Goal: Transaction & Acquisition: Purchase product/service

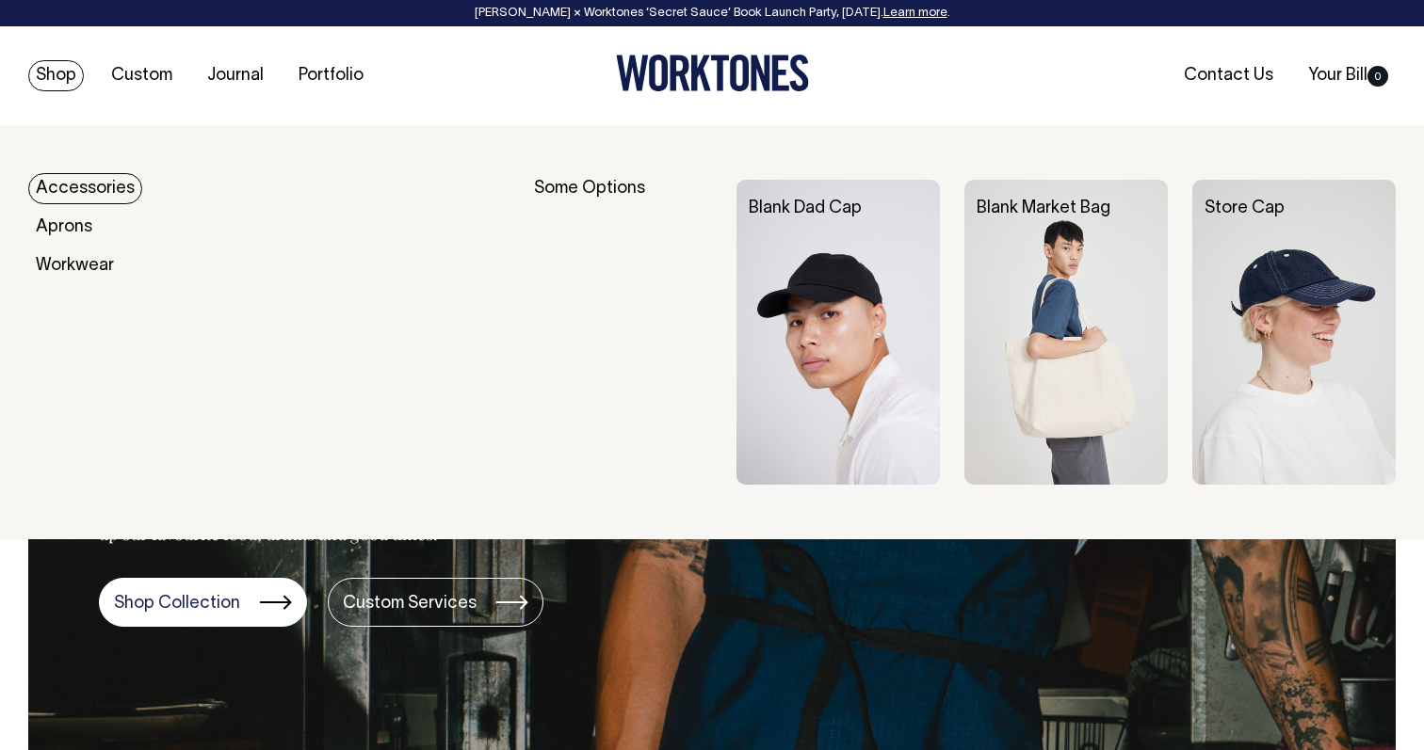
click at [73, 183] on link "Accessories" at bounding box center [85, 188] width 114 height 31
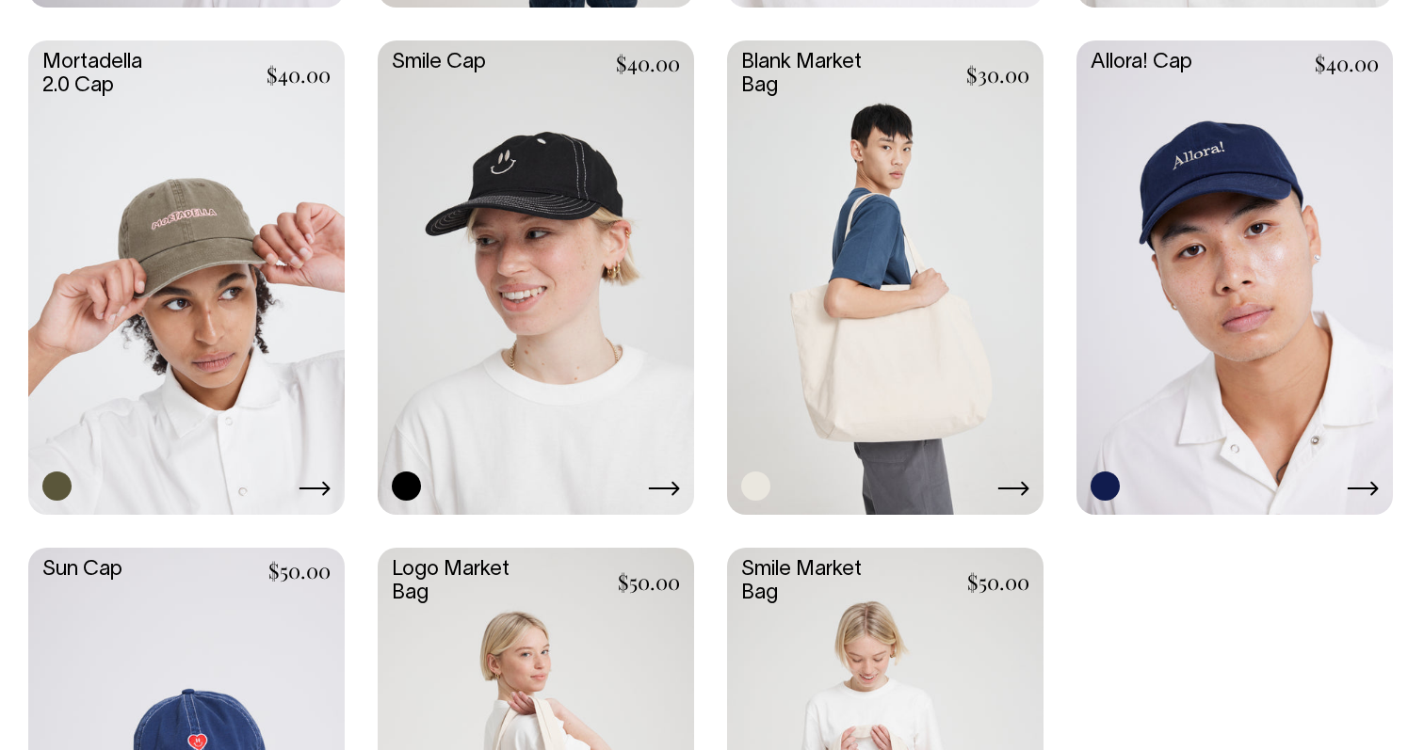
scroll to position [1404, 0]
click at [1016, 486] on icon at bounding box center [1013, 488] width 32 height 15
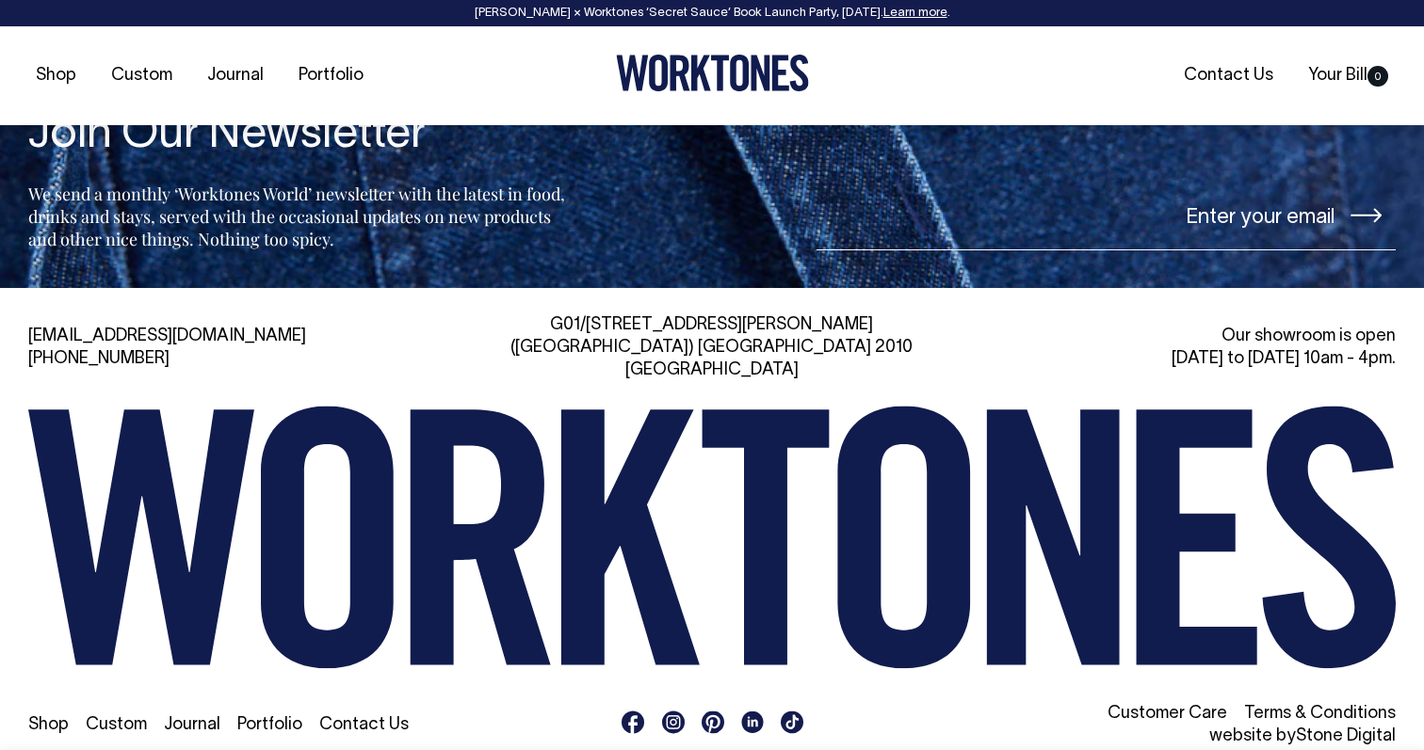
scroll to position [2885, 0]
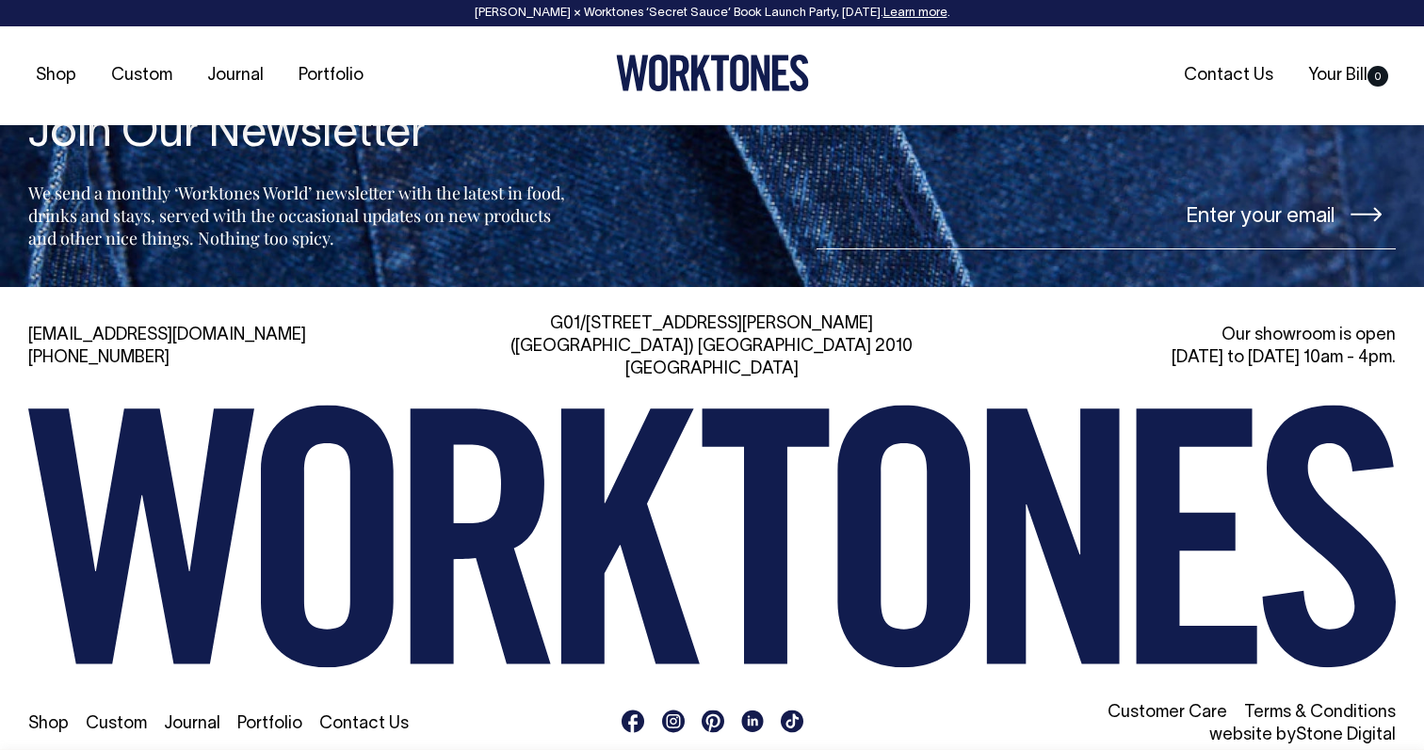
click at [117, 717] on link "Custom" at bounding box center [116, 725] width 61 height 16
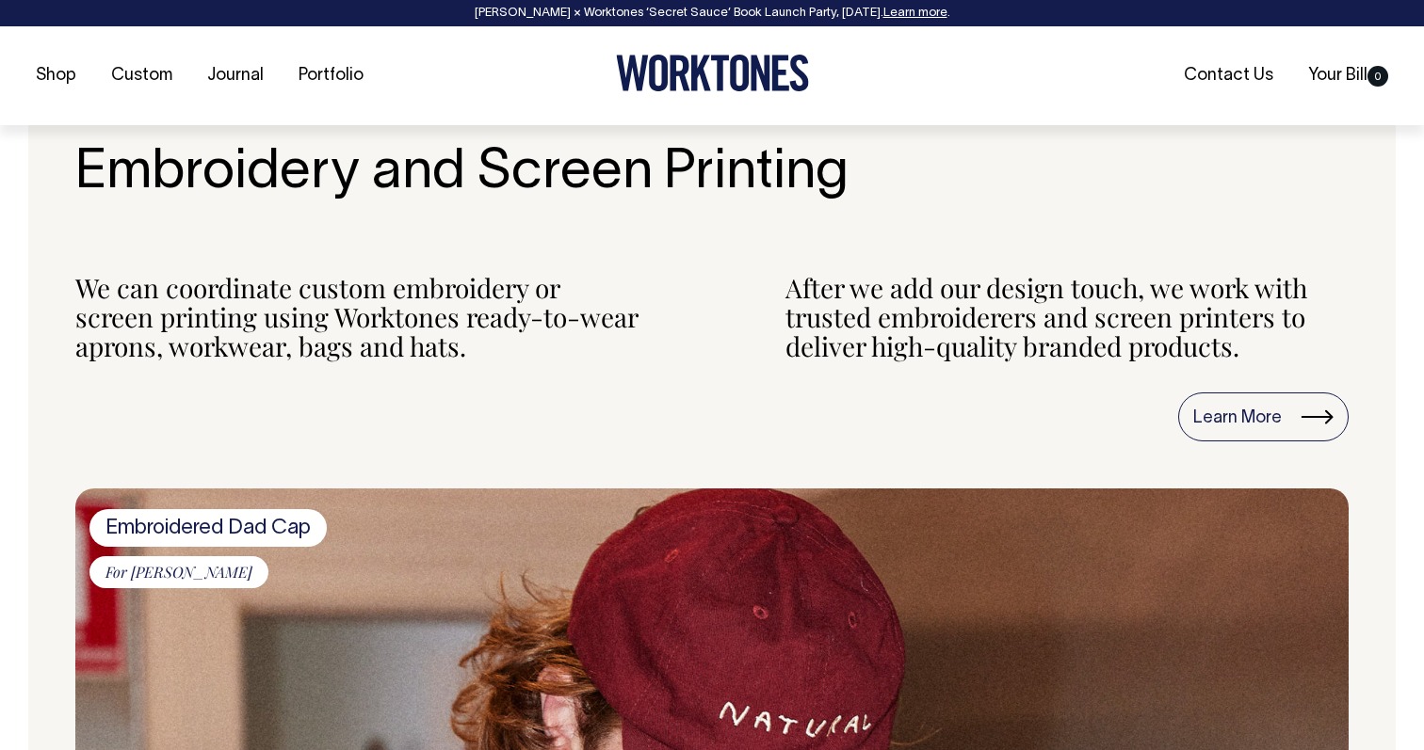
scroll to position [1743, 0]
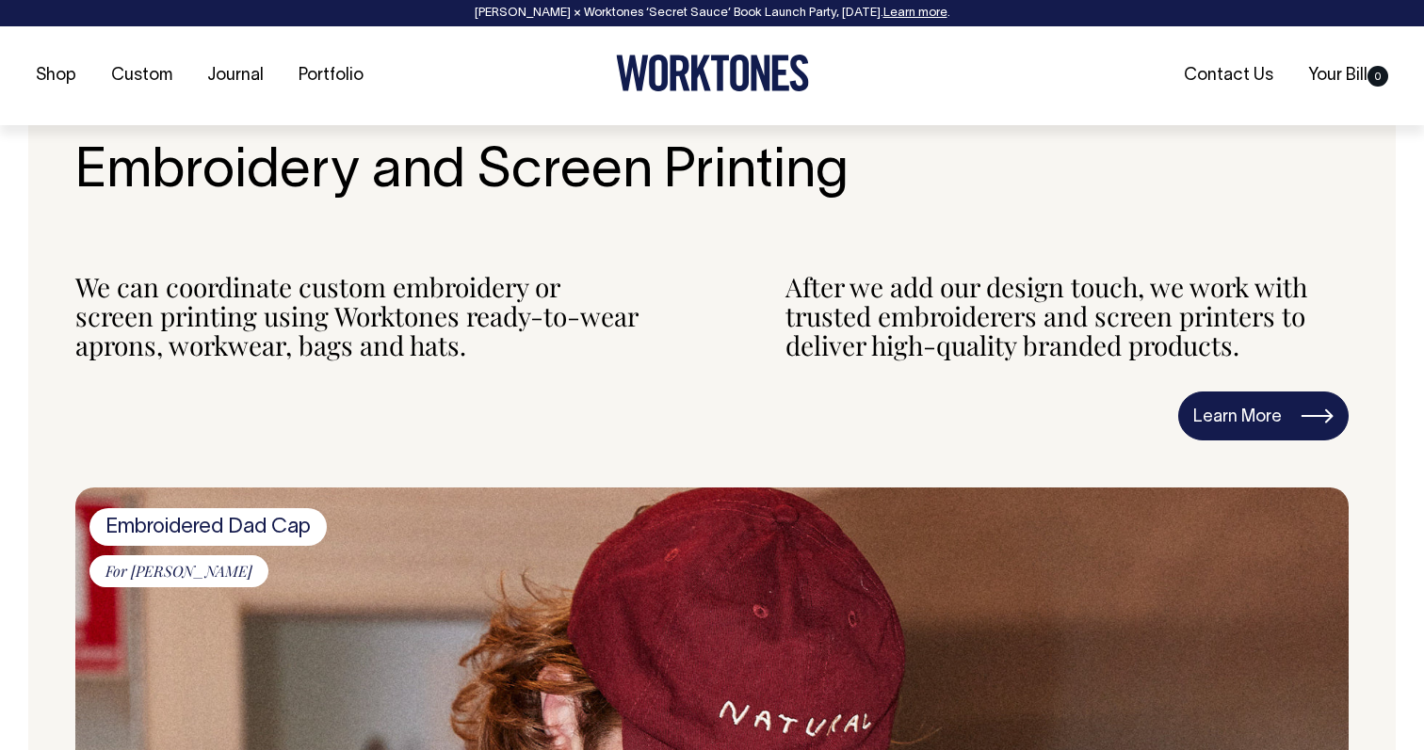
click at [1219, 415] on link "Learn More" at bounding box center [1263, 416] width 170 height 49
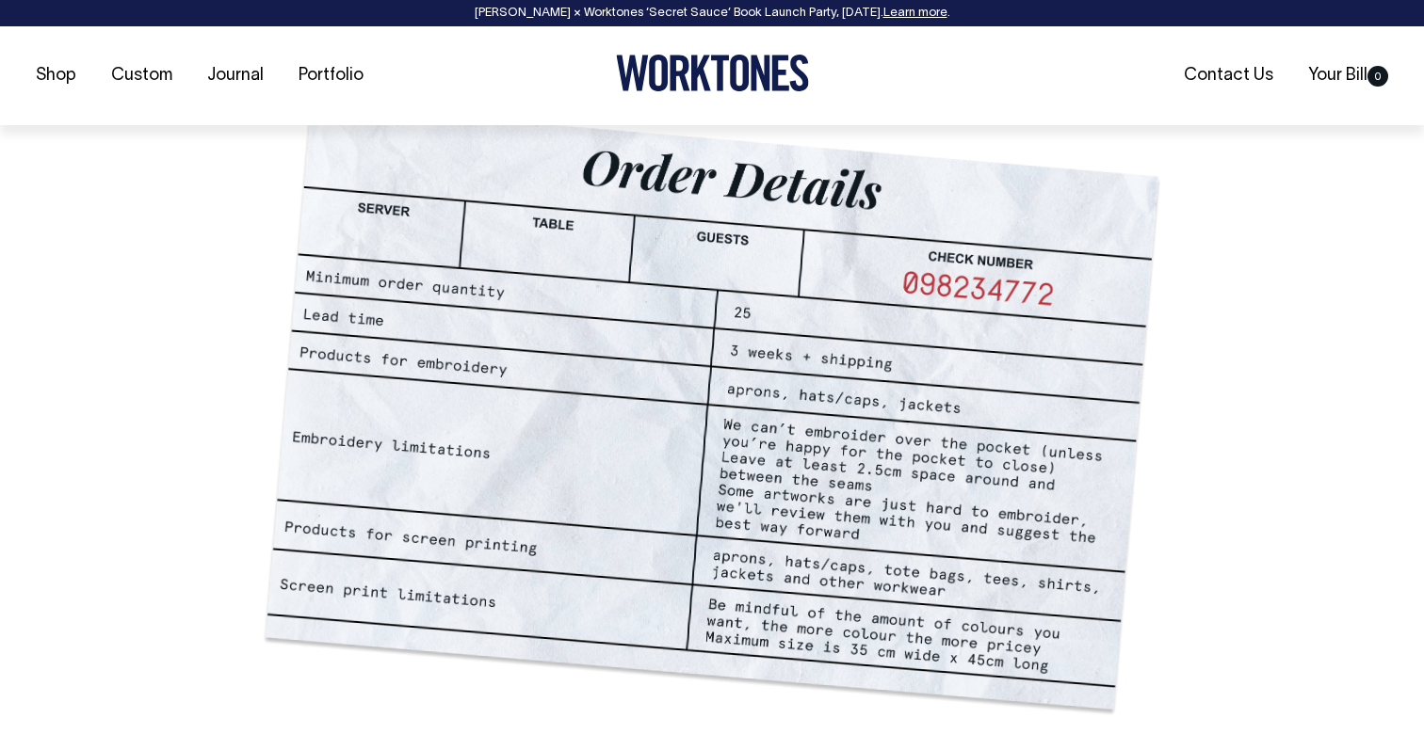
scroll to position [1290, 0]
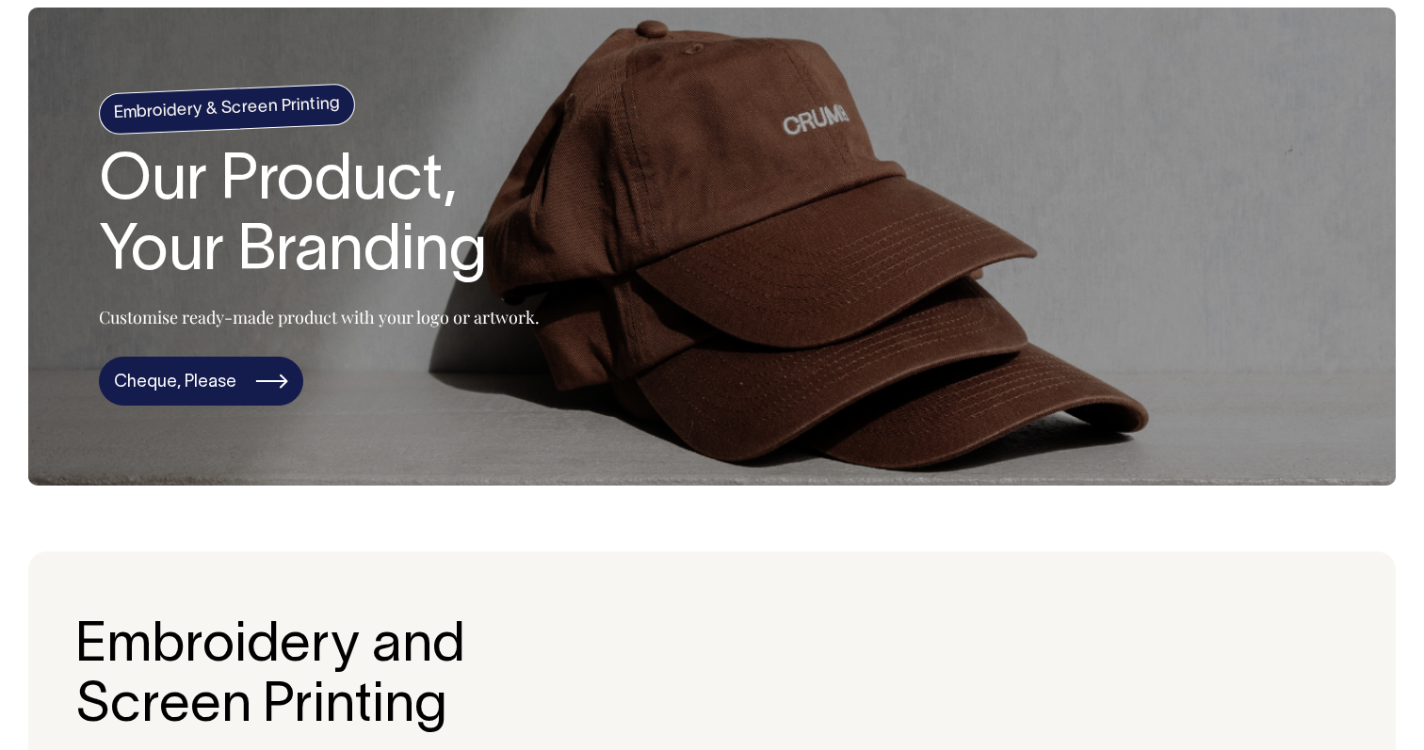
click at [200, 381] on link "Cheque, Please" at bounding box center [201, 381] width 204 height 49
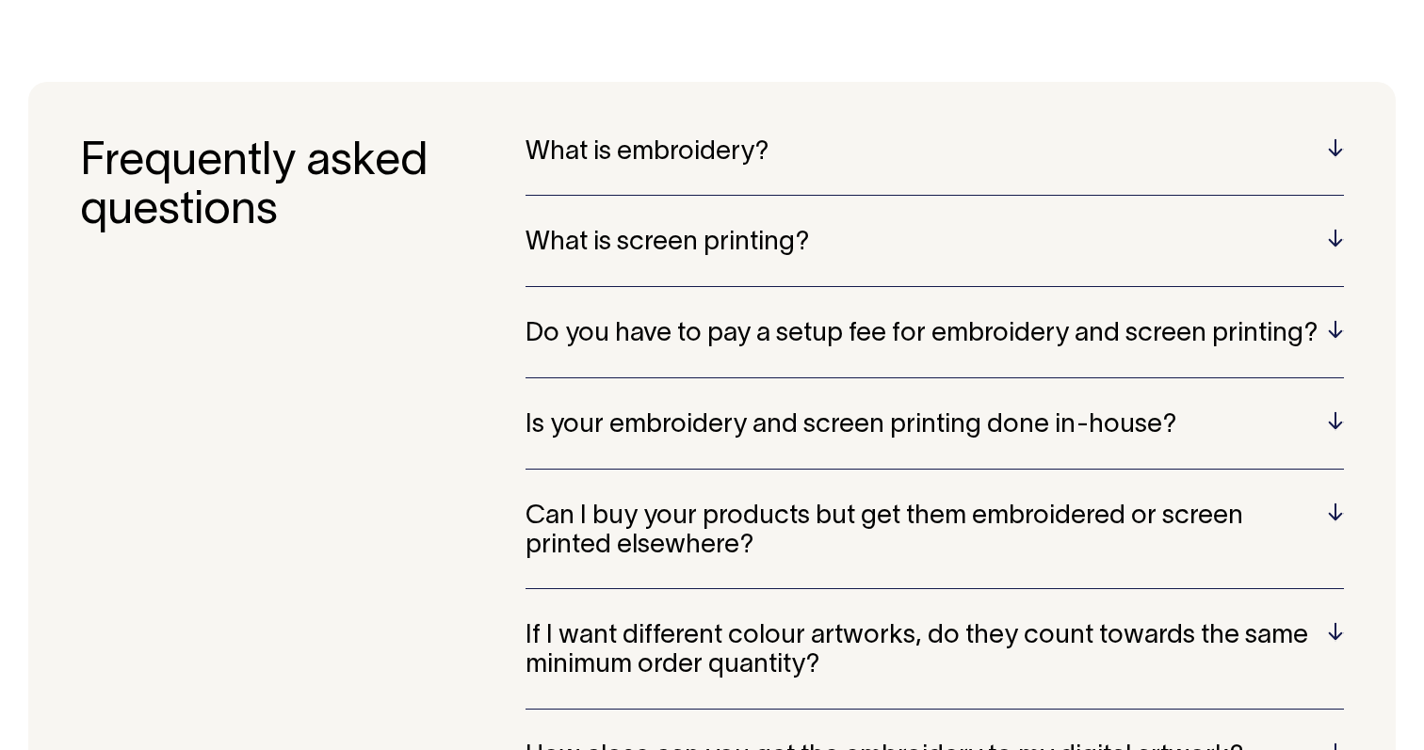
scroll to position [3738, 0]
click at [610, 229] on h5 "What is screen printing?" at bounding box center [934, 243] width 818 height 29
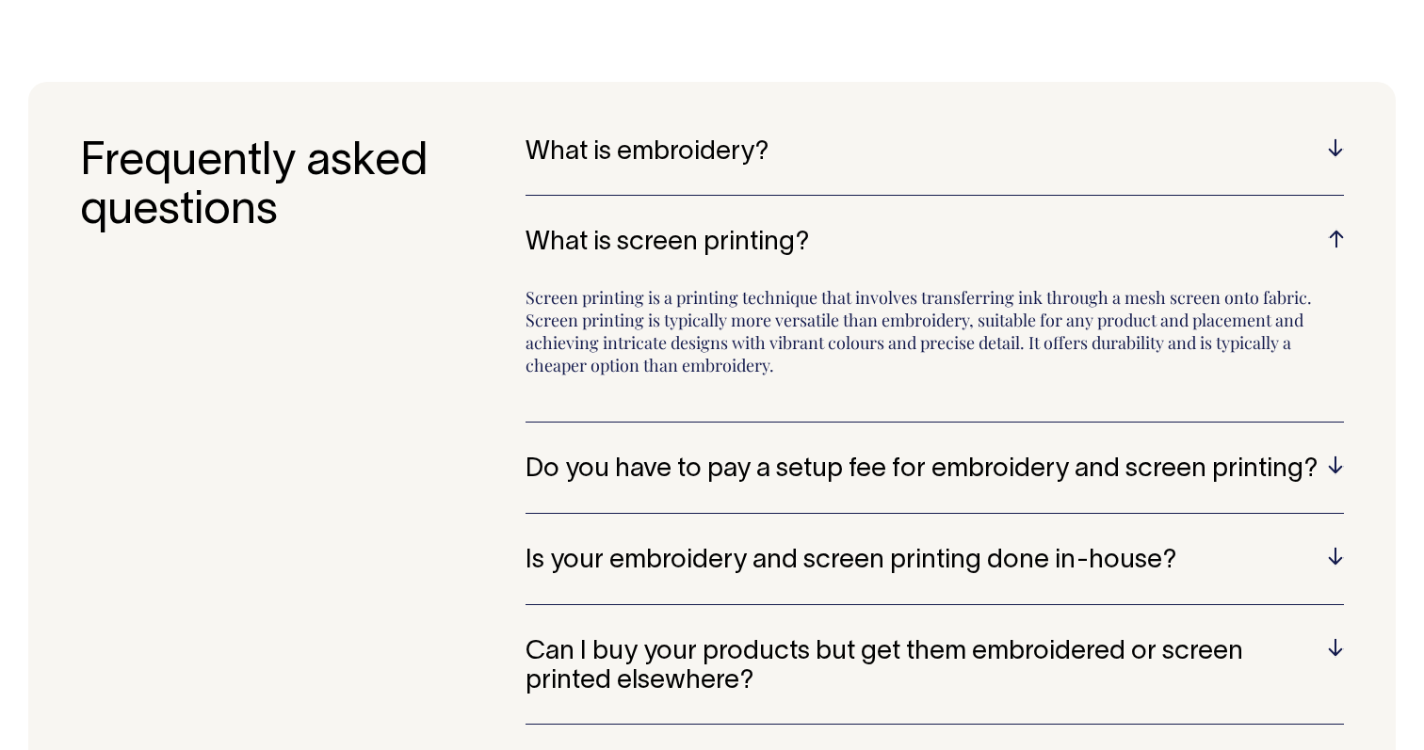
click at [701, 456] on h5 "Do you have to pay a setup fee for embroidery and screen printing?" at bounding box center [934, 470] width 818 height 29
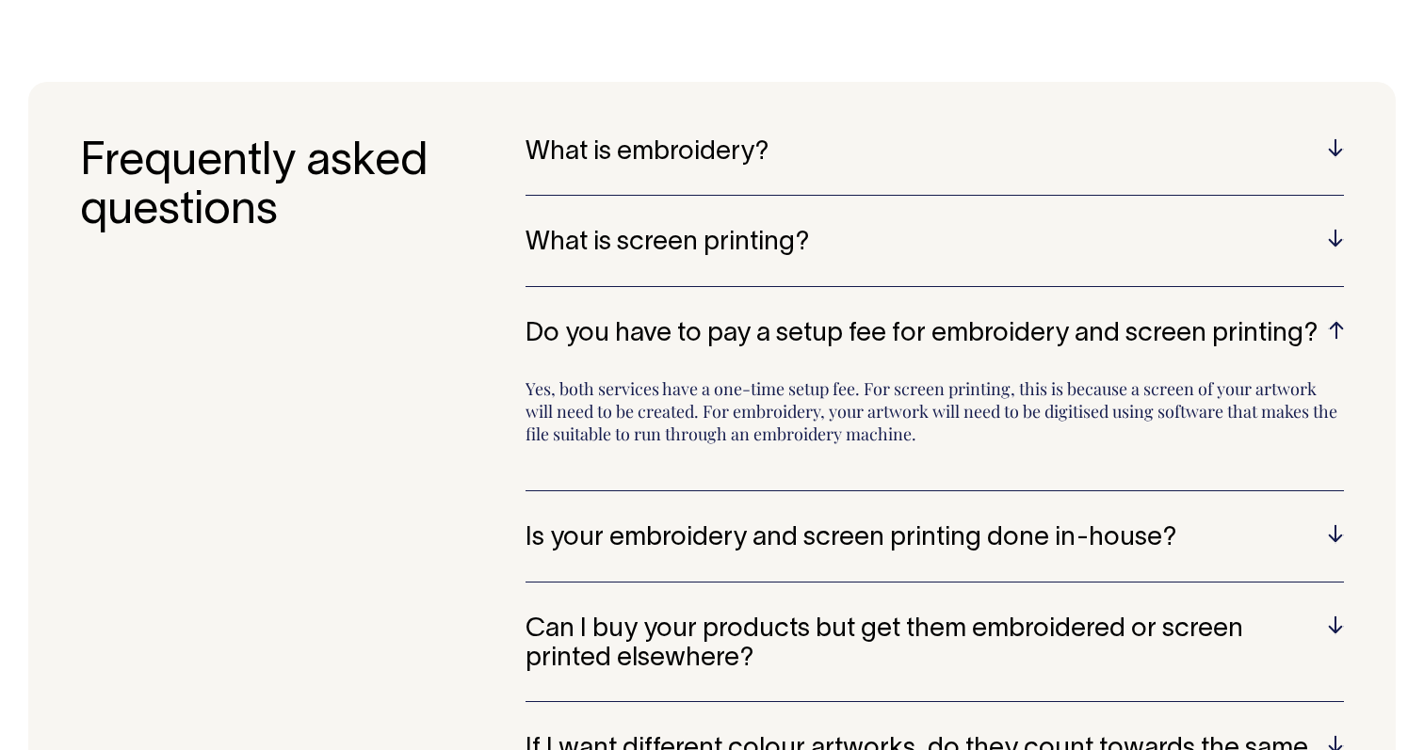
click at [693, 537] on div "Is your embroidery and screen printing done in-house? No, we use trusted suppli…" at bounding box center [934, 553] width 818 height 58
click at [710, 524] on h5 "Is your embroidery and screen printing done in-house?" at bounding box center [934, 538] width 818 height 29
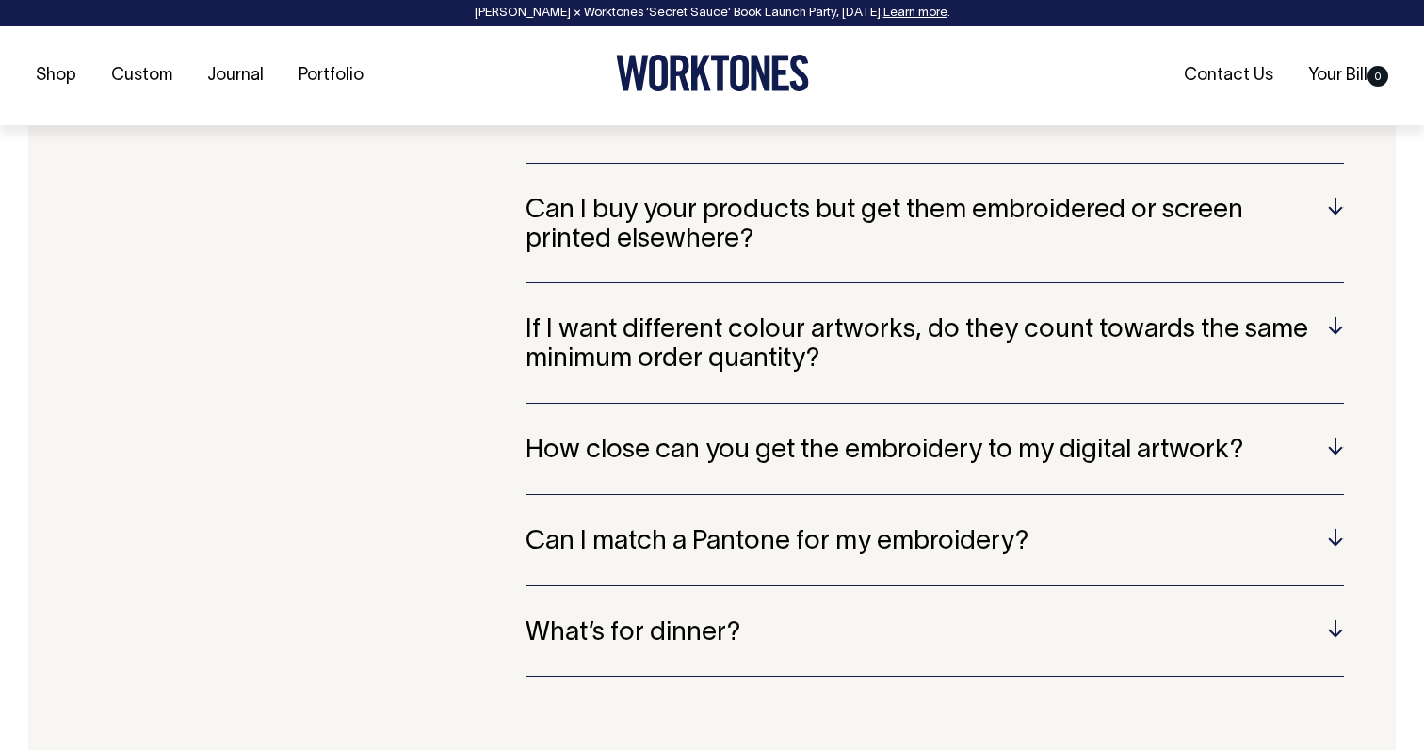
scroll to position [4135, 0]
click at [665, 619] on h5 "What’s for dinner?" at bounding box center [934, 633] width 818 height 29
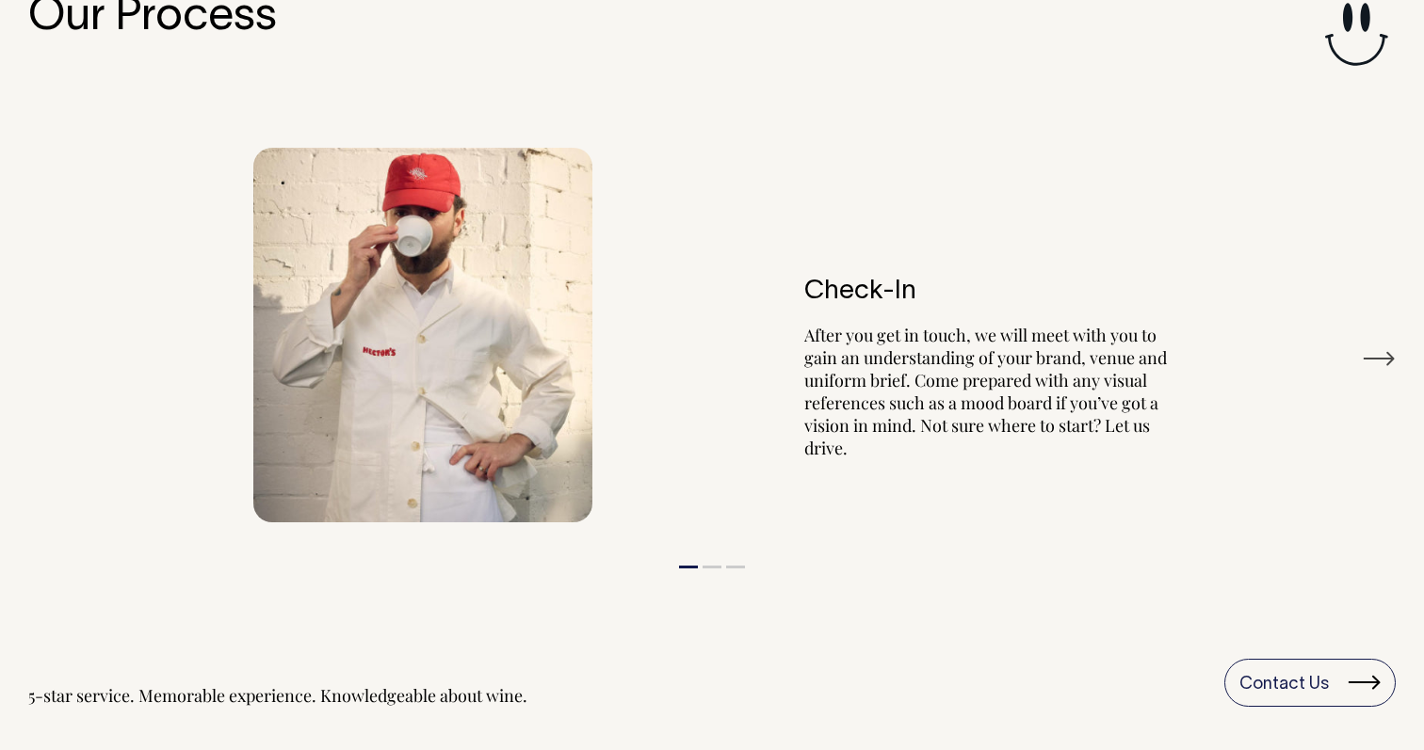
scroll to position [2152, 0]
click at [1377, 355] on button "Next" at bounding box center [1379, 359] width 34 height 28
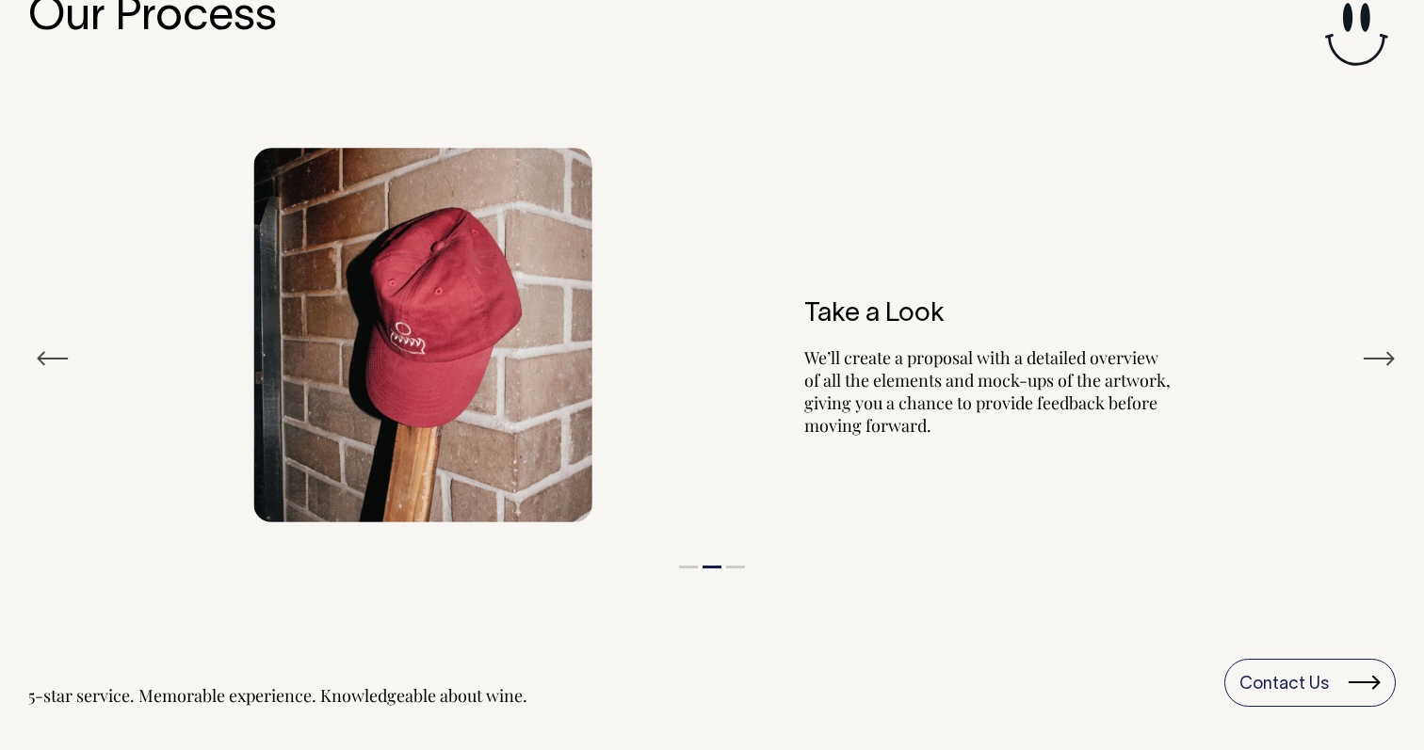
click at [1377, 355] on button "Next" at bounding box center [1379, 359] width 34 height 28
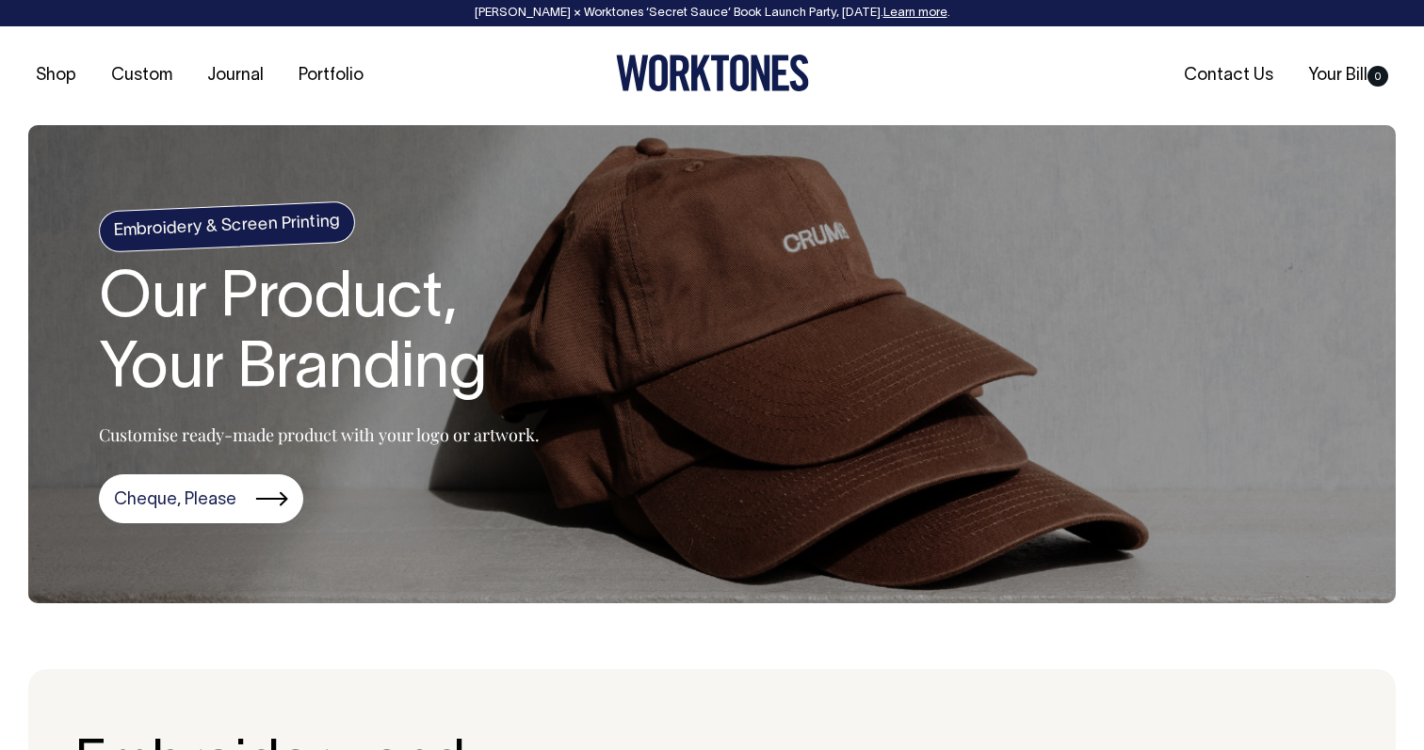
scroll to position [0, 0]
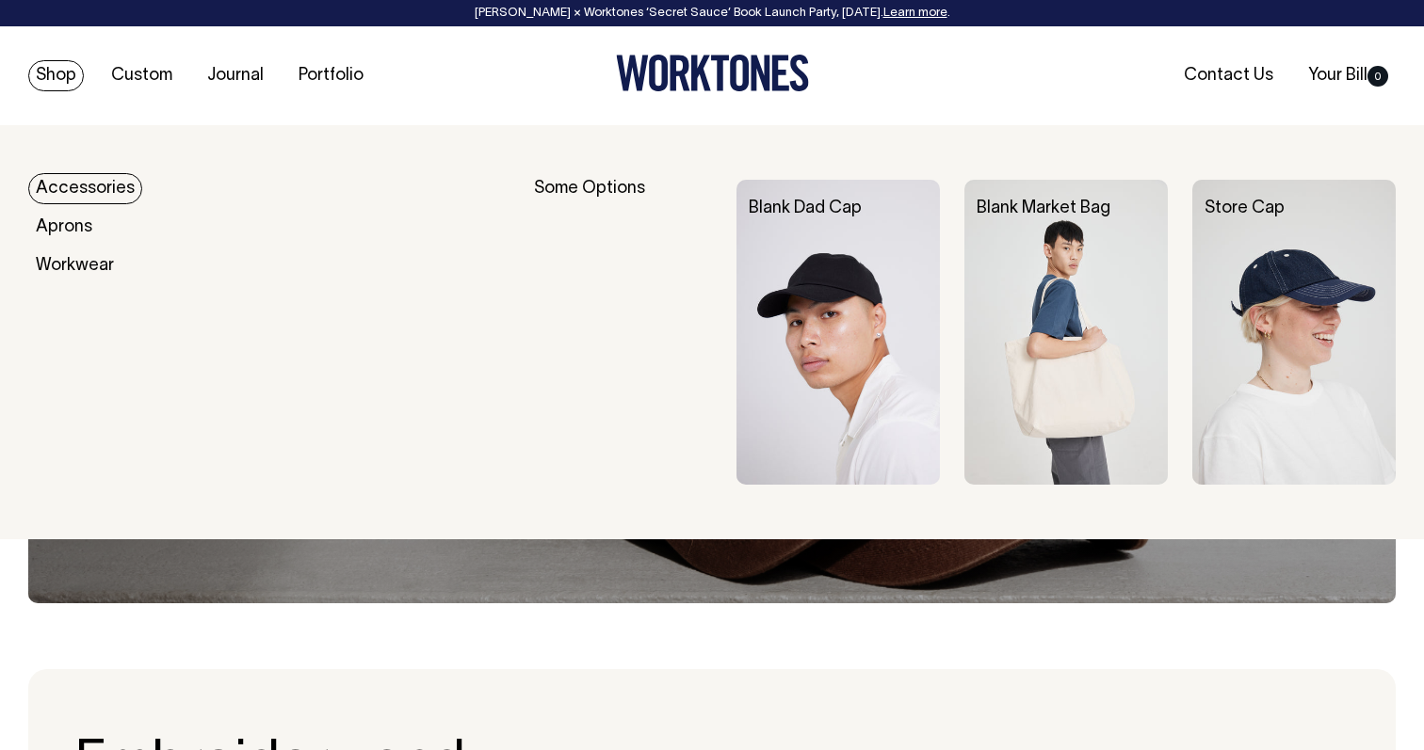
click at [73, 182] on link "Accessories" at bounding box center [85, 188] width 114 height 31
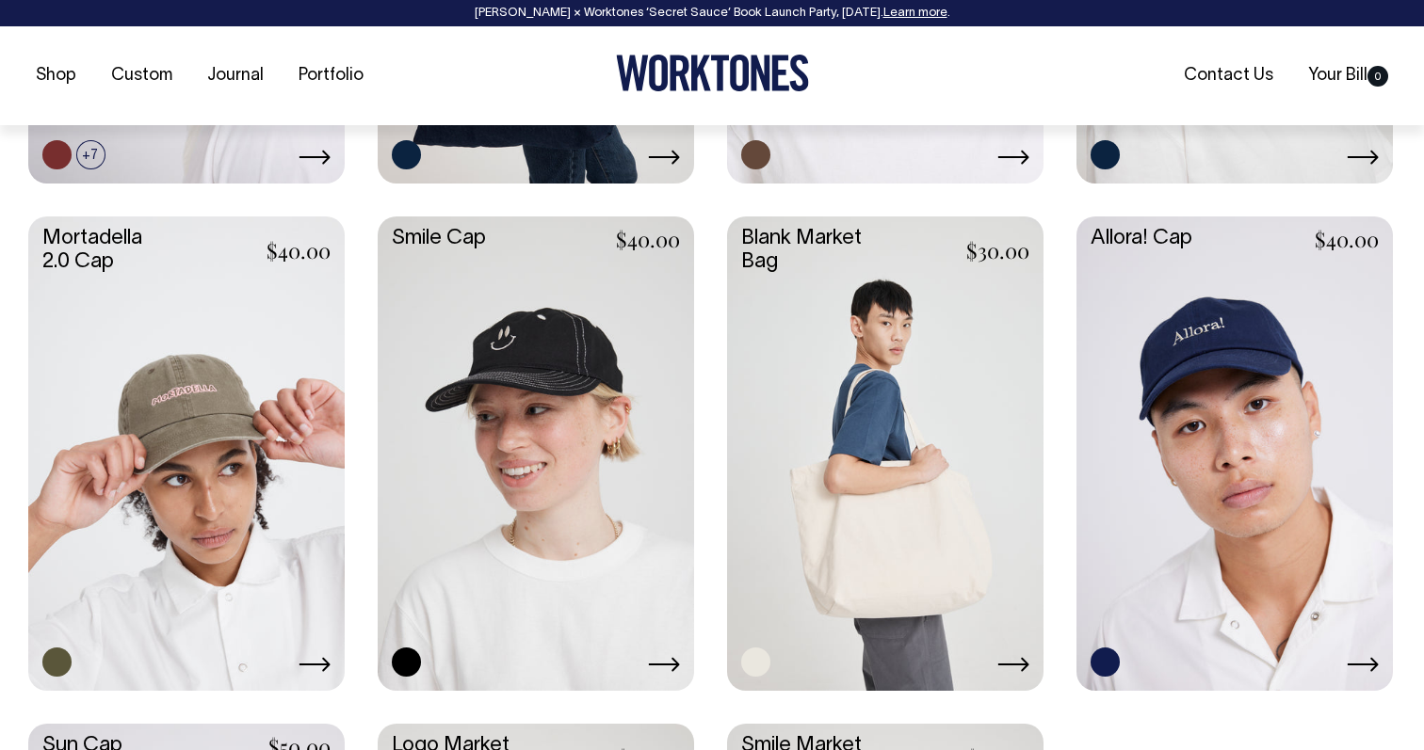
scroll to position [1229, 0]
click at [894, 427] on link at bounding box center [885, 451] width 316 height 471
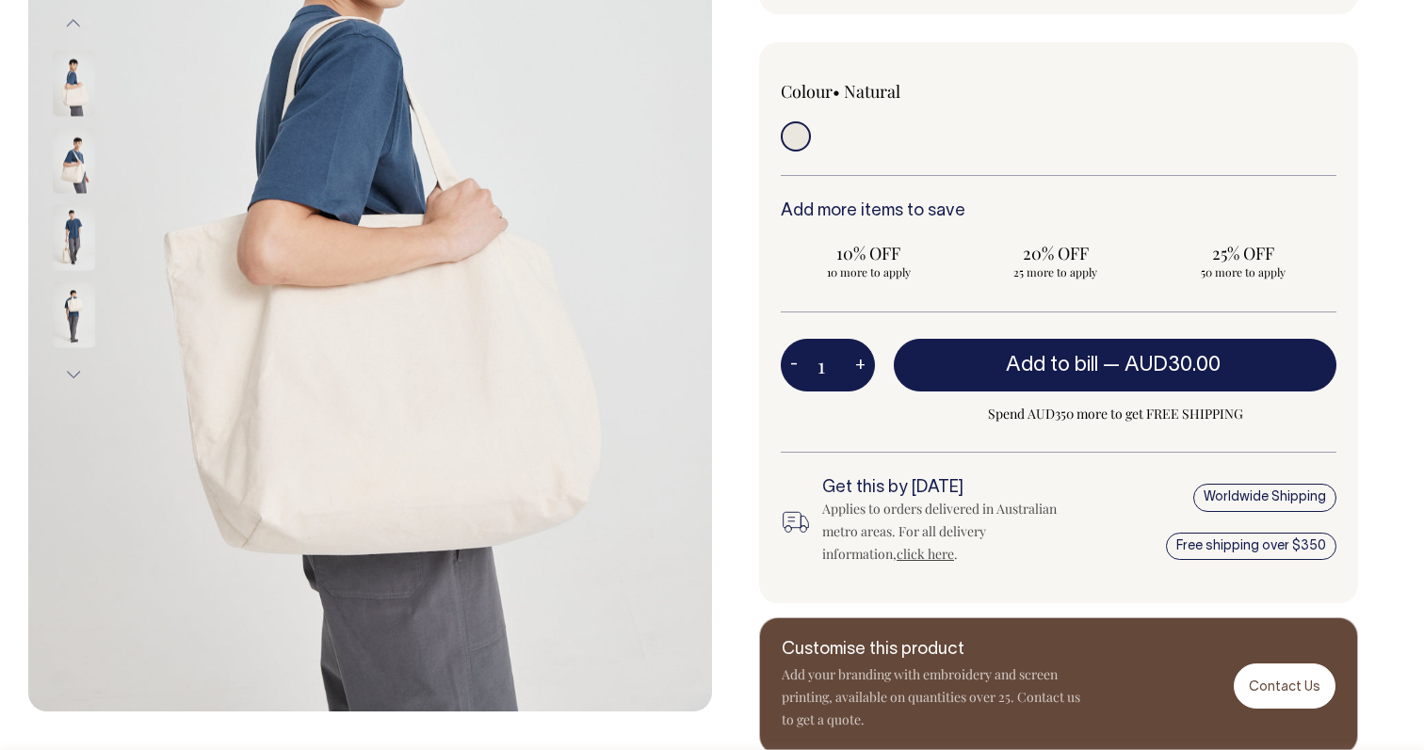
scroll to position [440, 0]
click at [863, 363] on button "+" at bounding box center [860, 365] width 29 height 38
type input "2"
click at [863, 363] on button "+" at bounding box center [860, 365] width 29 height 38
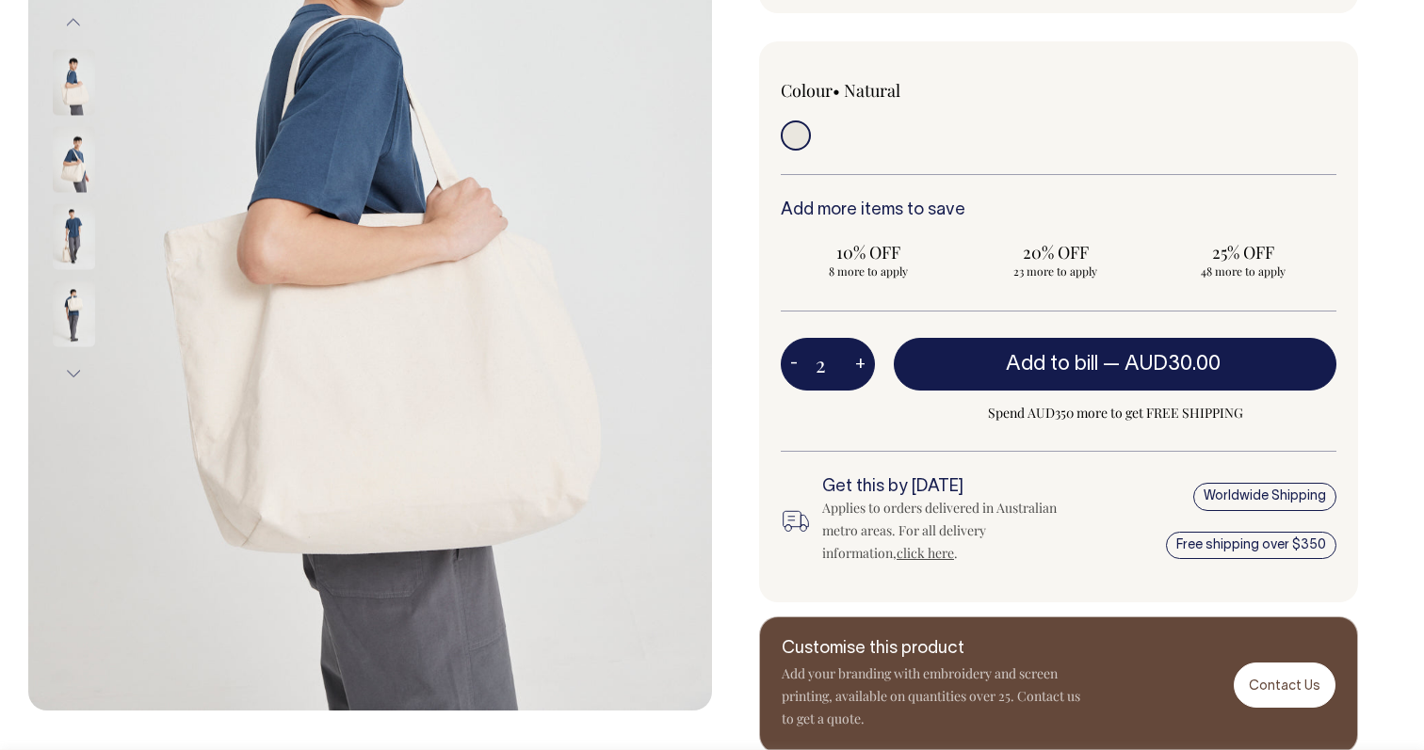
type input "3"
click at [863, 363] on button "+" at bounding box center [860, 365] width 29 height 38
type input "4"
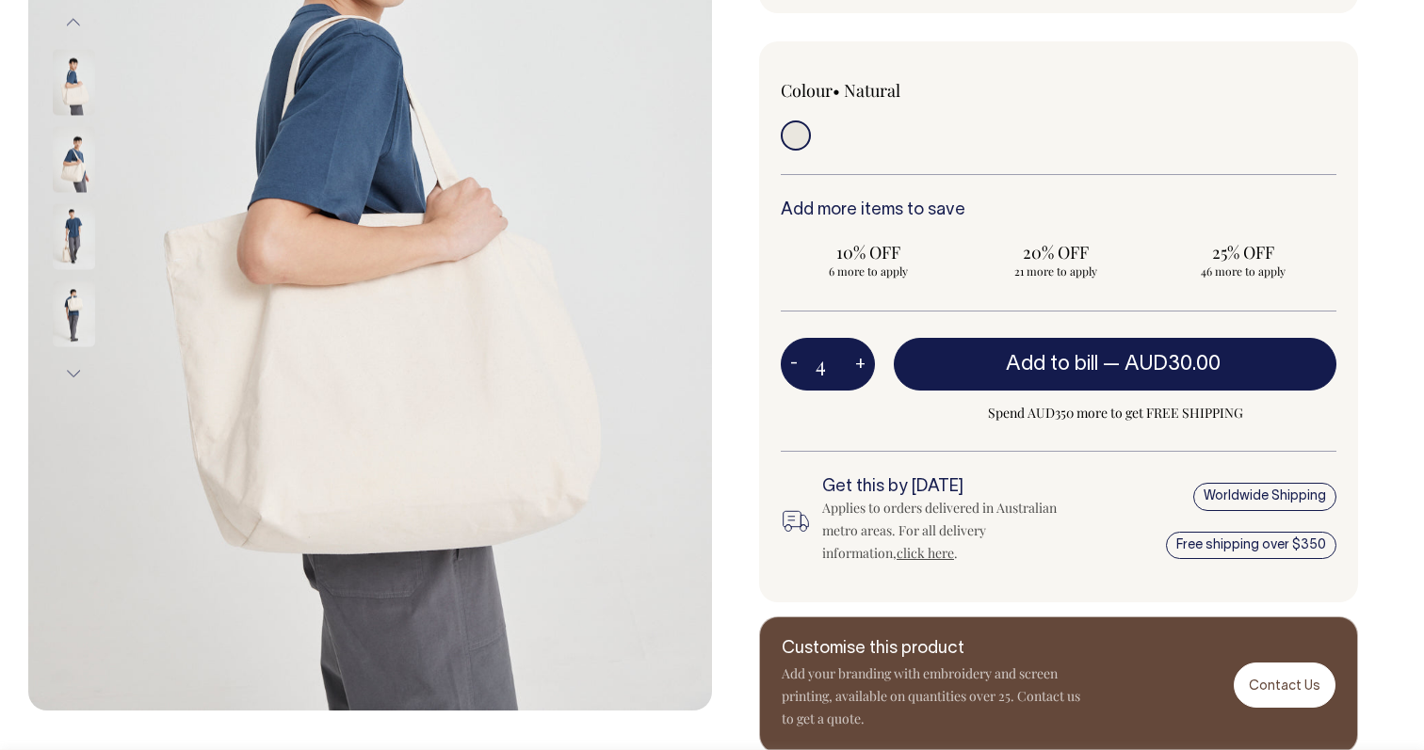
click at [831, 366] on input "4" at bounding box center [828, 364] width 94 height 53
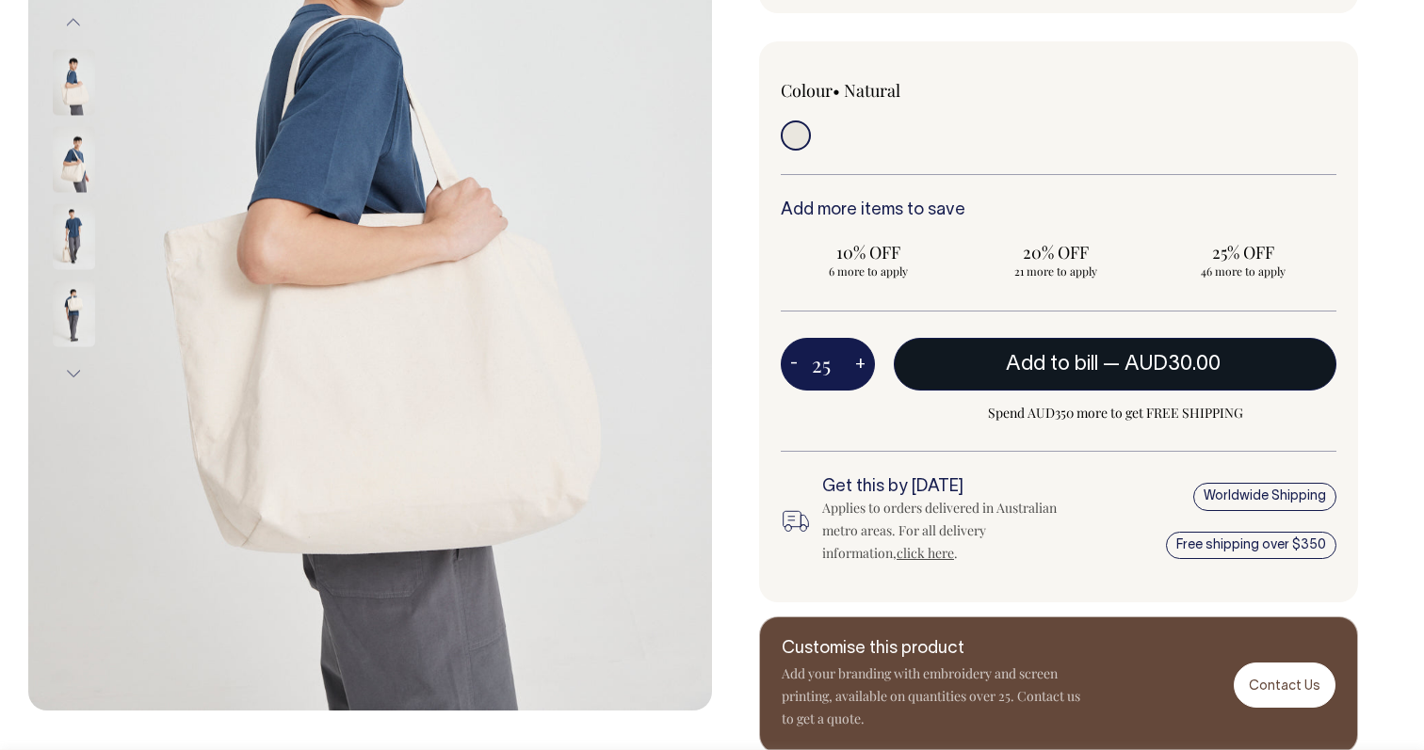
type input "25"
radio input "true"
type input "25"
click at [1088, 357] on button "Add to bill — AUD30.00" at bounding box center [1115, 364] width 443 height 53
type input "1"
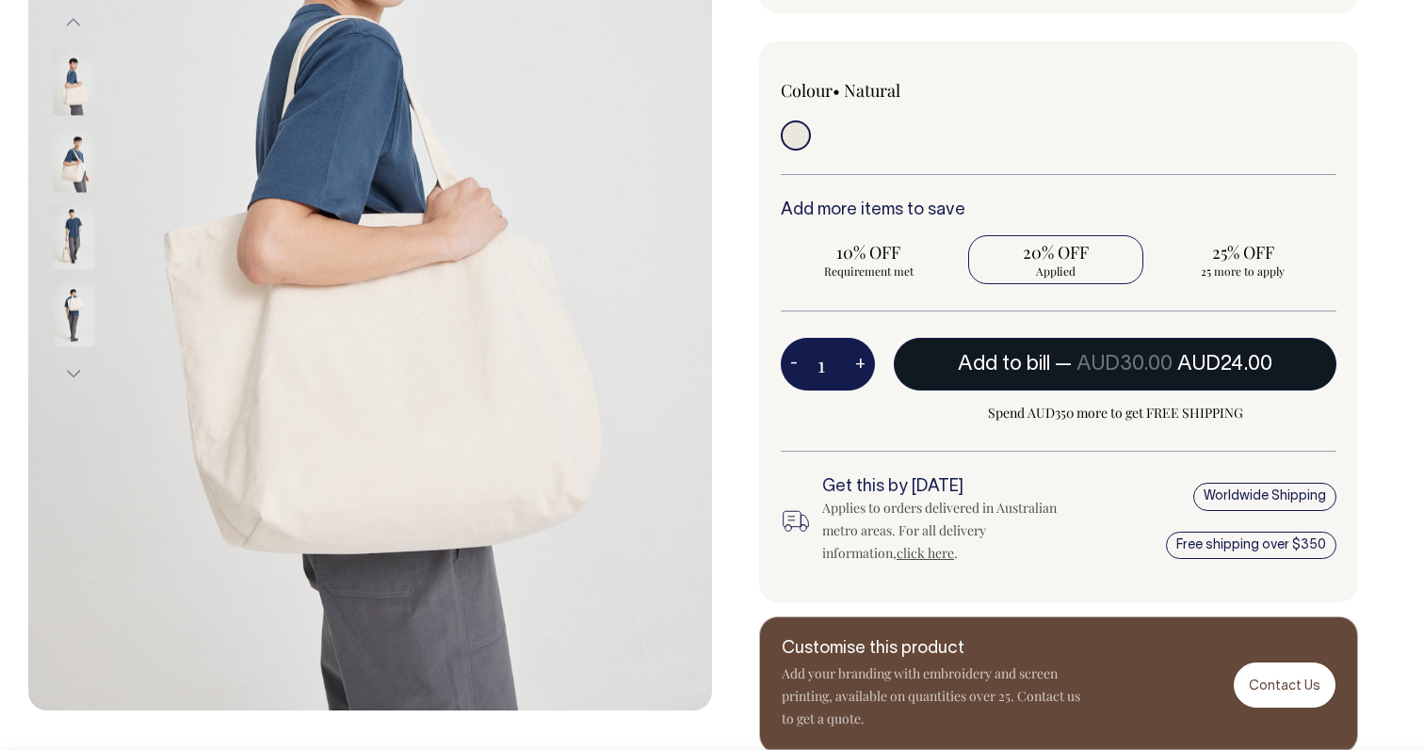
radio input "false"
type input "1"
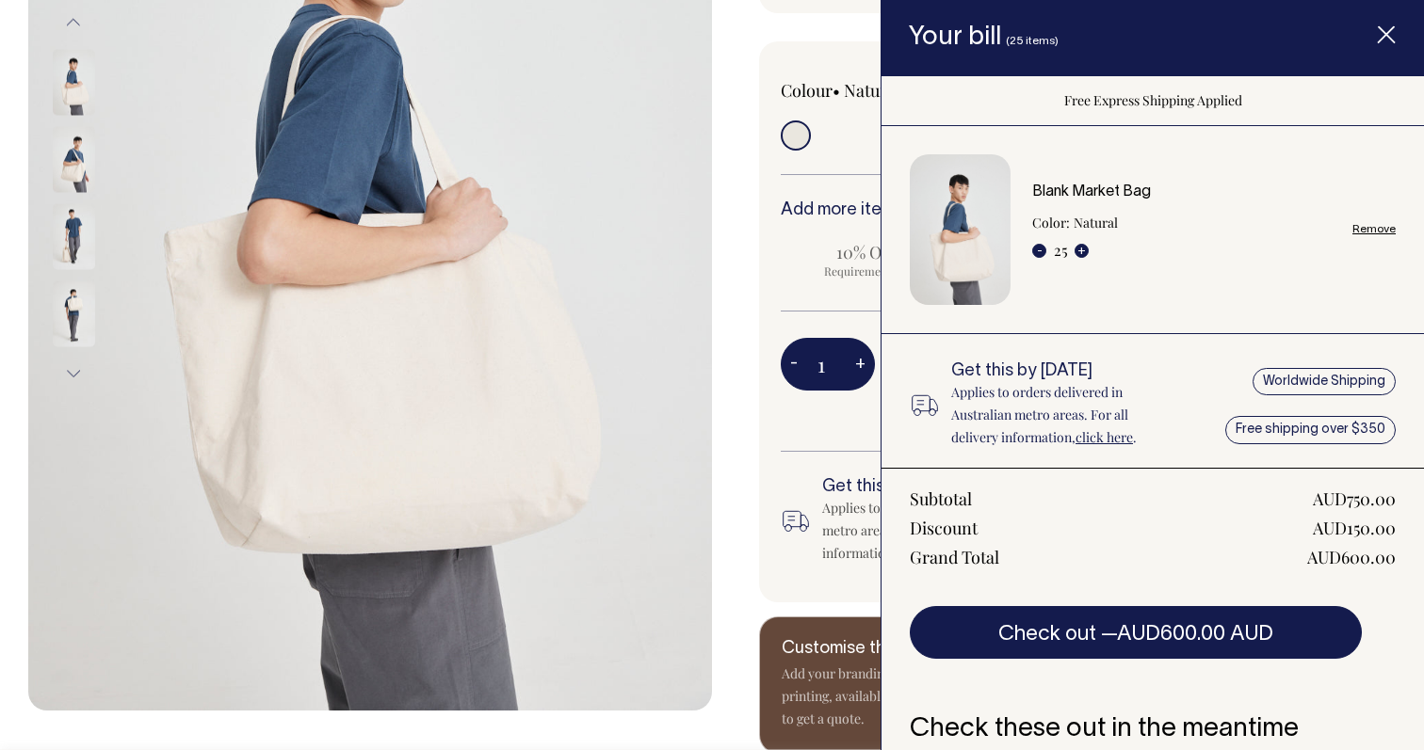
click at [1372, 227] on link "Remove" at bounding box center [1373, 229] width 43 height 12
radio input "false"
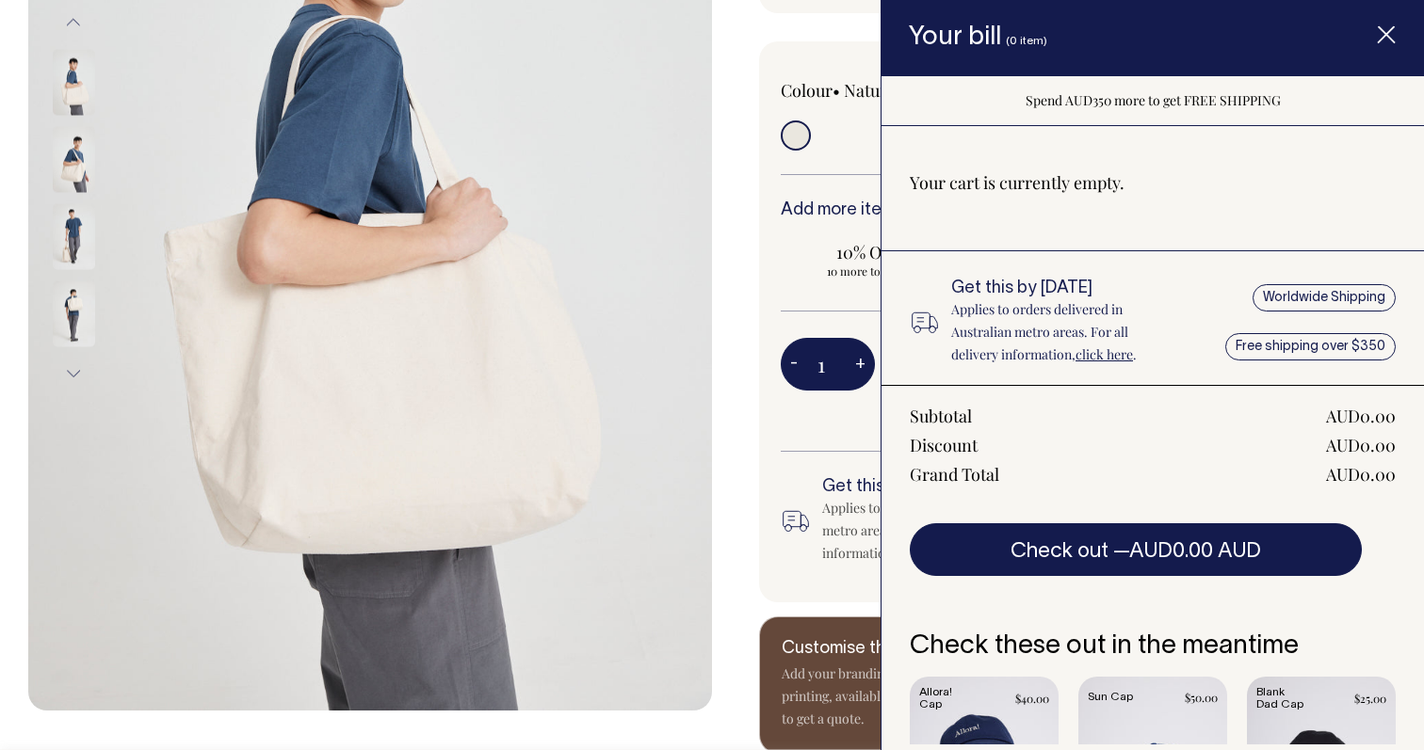
click at [1383, 28] on icon "Item added to your cart" at bounding box center [1386, 35] width 19 height 19
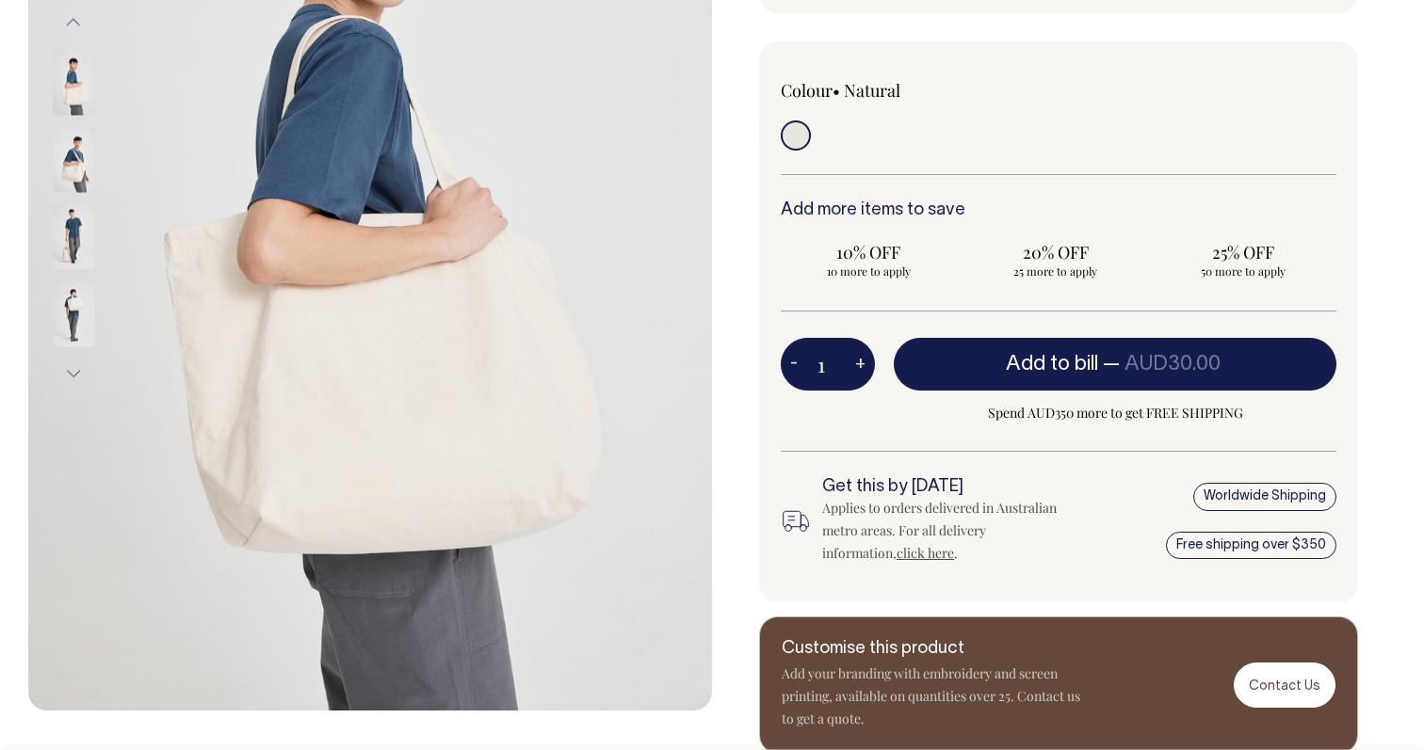
click at [860, 361] on button "+" at bounding box center [860, 365] width 29 height 38
type input "2"
click at [860, 361] on button "+" at bounding box center [860, 365] width 29 height 38
type input "3"
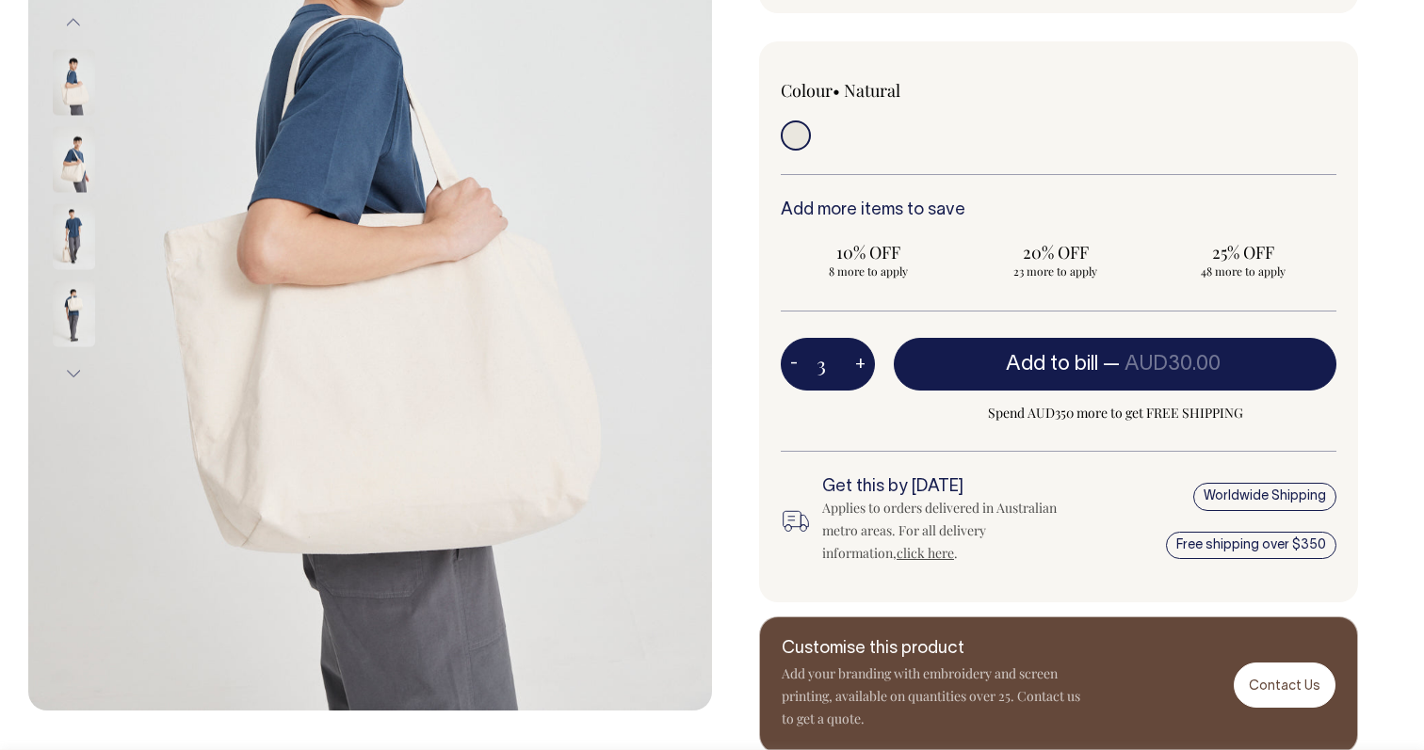
type input "3"
click at [860, 361] on button "+" at bounding box center [860, 365] width 29 height 38
type input "4"
click at [860, 361] on button "+" at bounding box center [860, 365] width 29 height 38
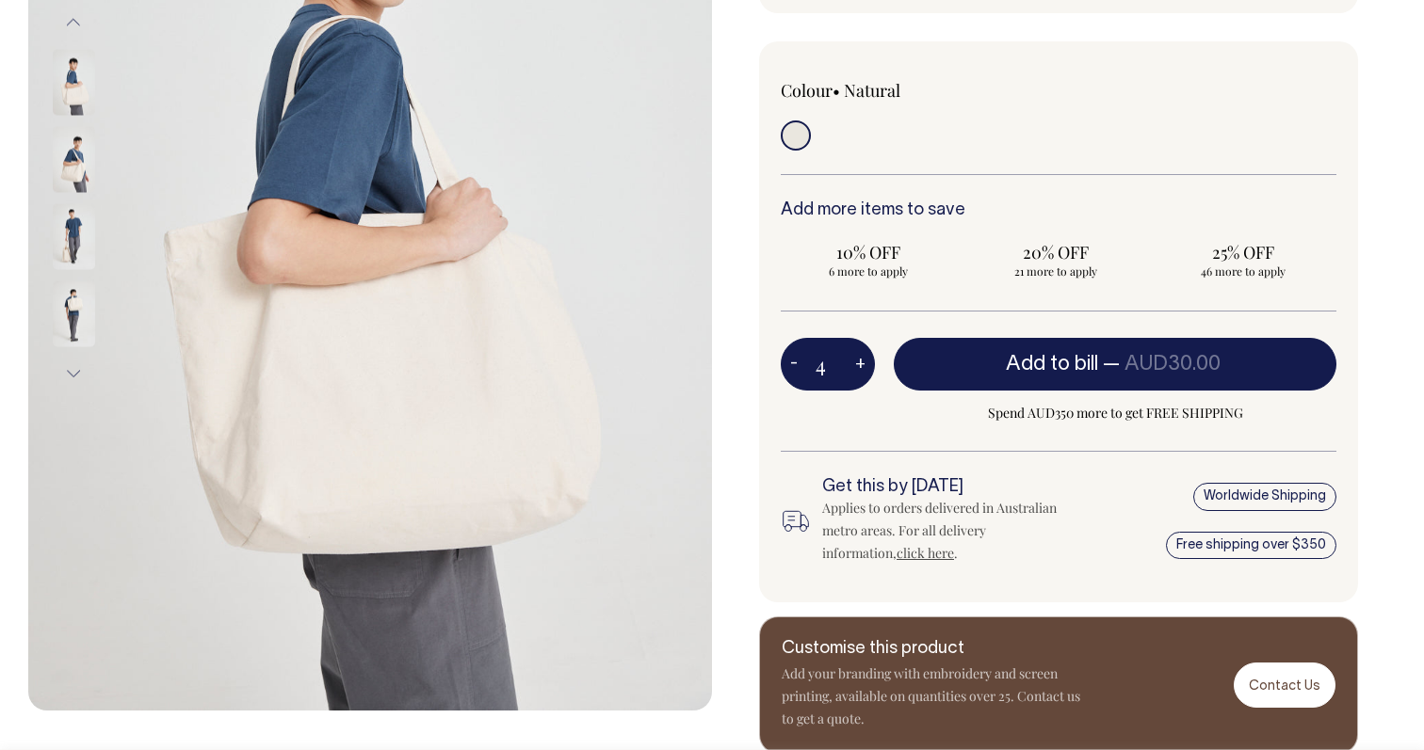
type input "5"
click at [860, 361] on button "+" at bounding box center [860, 365] width 29 height 38
type input "6"
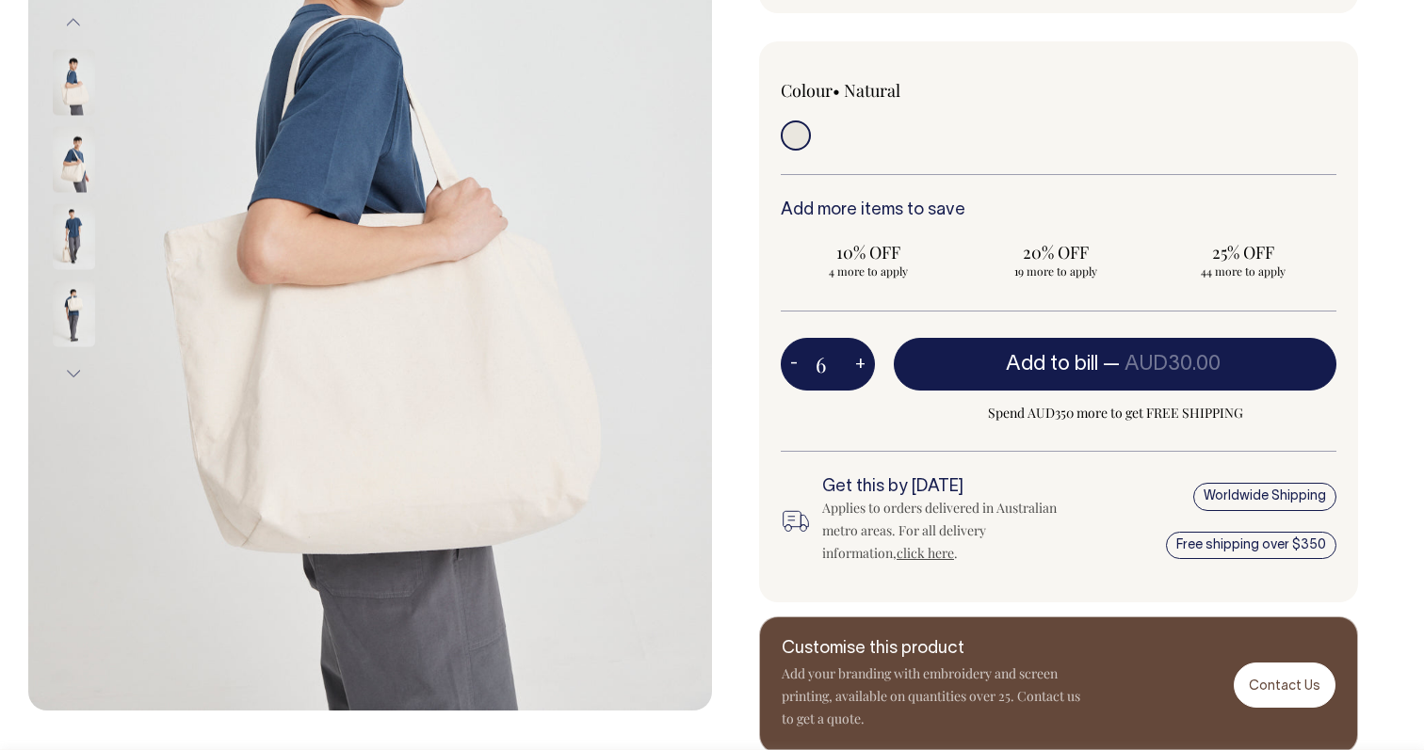
click at [860, 361] on button "+" at bounding box center [860, 365] width 29 height 38
type input "7"
click at [860, 361] on button "+" at bounding box center [860, 365] width 29 height 38
type input "8"
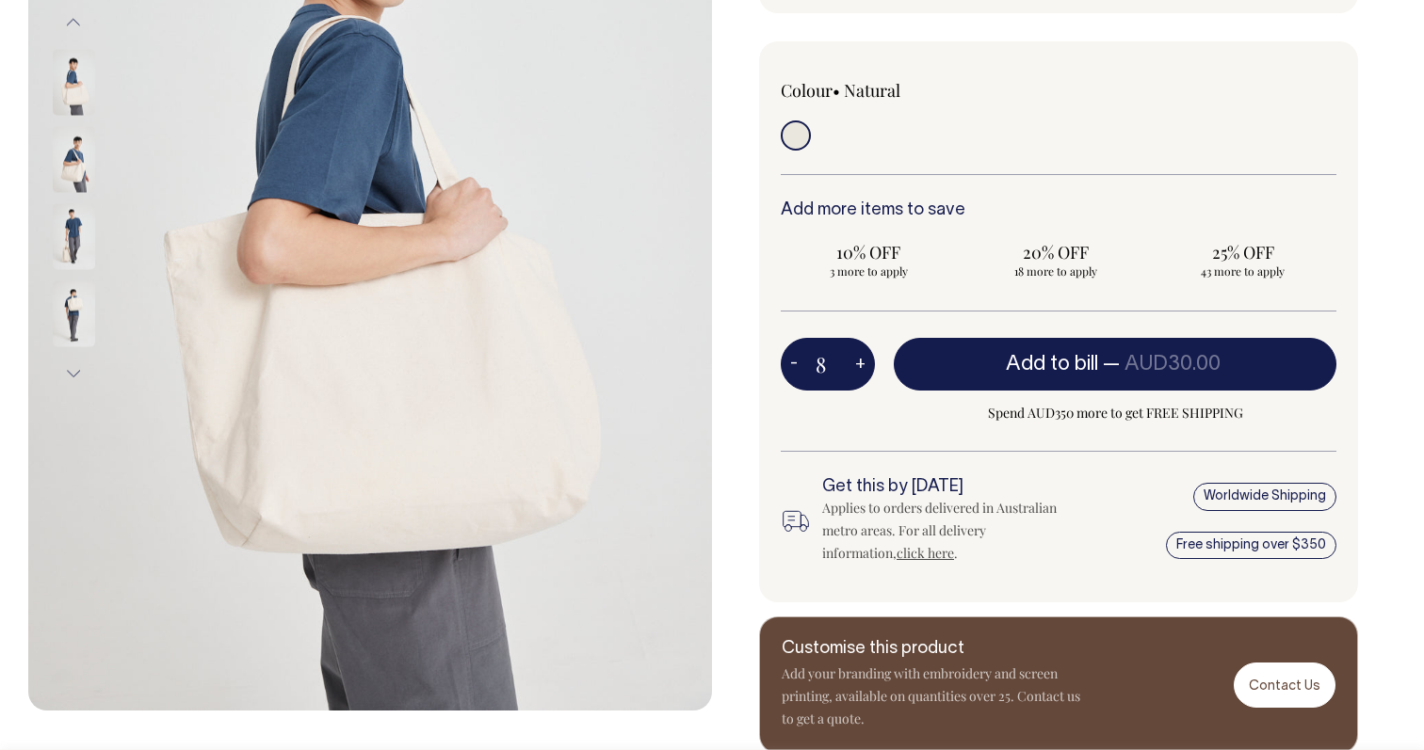
type input "8"
click at [860, 361] on button "+" at bounding box center [860, 365] width 29 height 38
type input "9"
click at [860, 361] on button "+" at bounding box center [860, 365] width 29 height 38
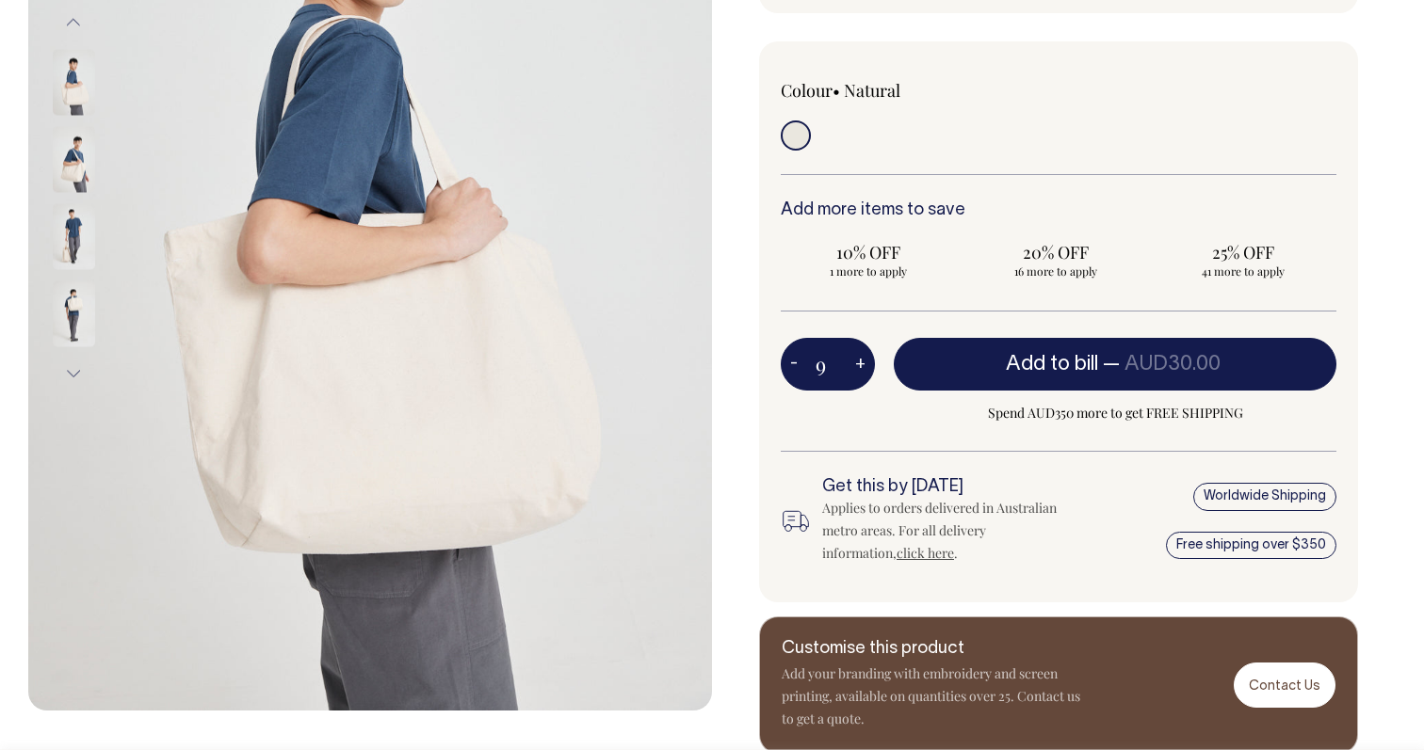
type input "10"
radio input "true"
type input "10"
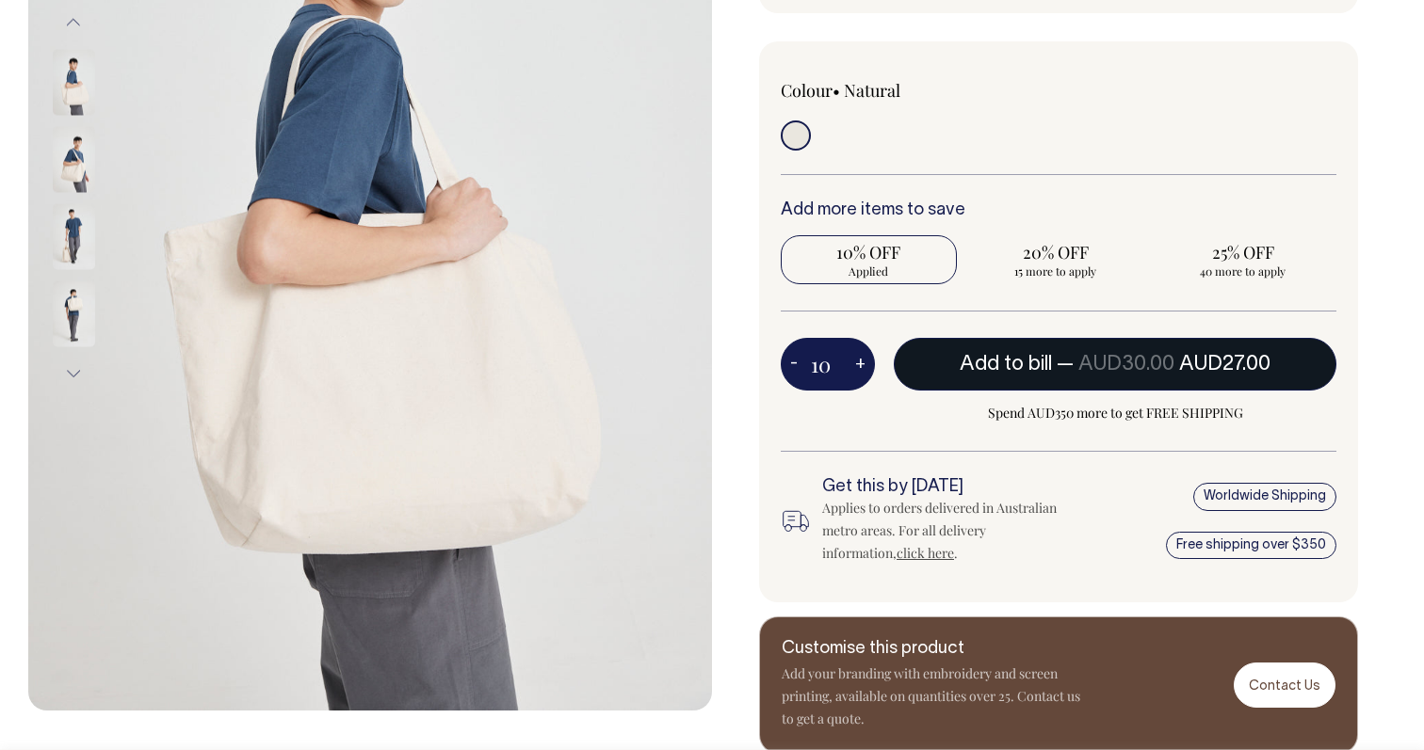
click at [1070, 360] on span "— AUD30.00 AUD27.00" at bounding box center [1163, 364] width 214 height 19
type input "1"
radio input "false"
type input "1"
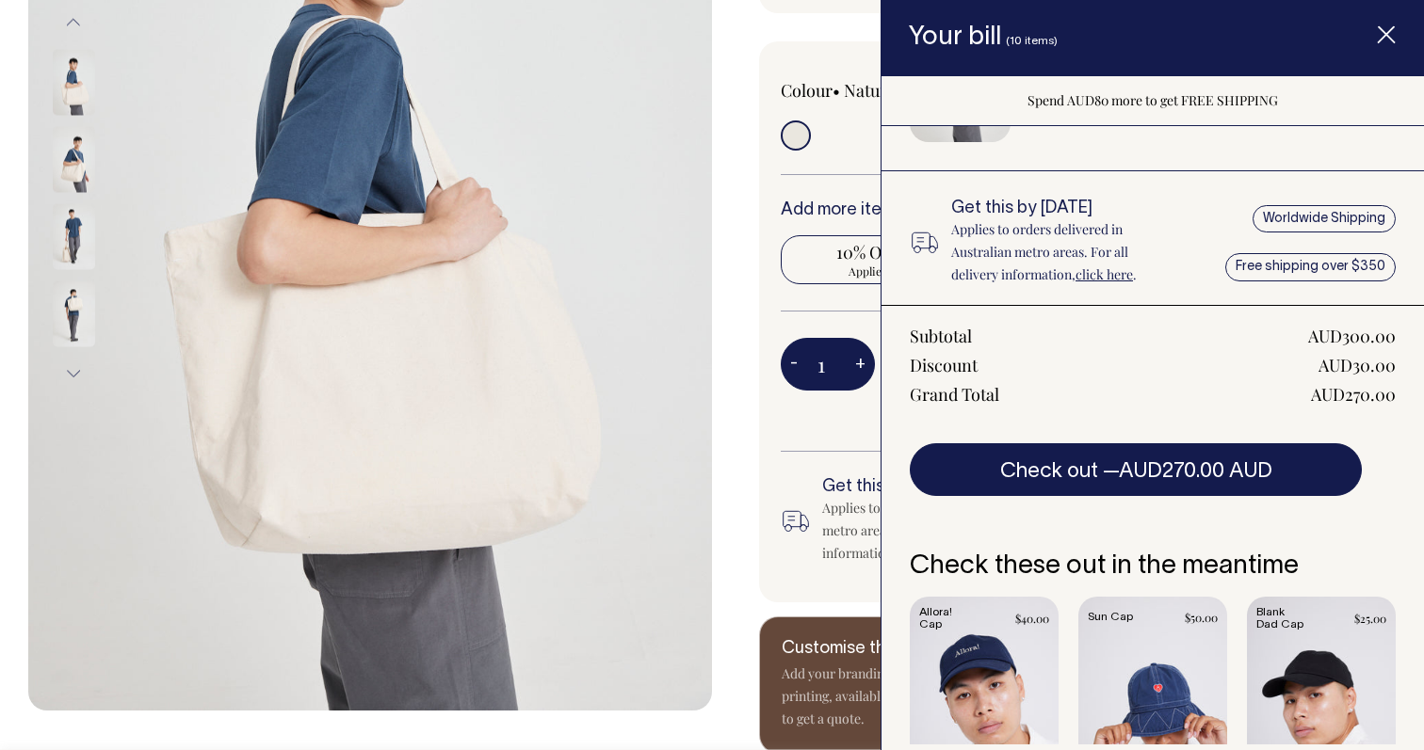
scroll to position [0, 0]
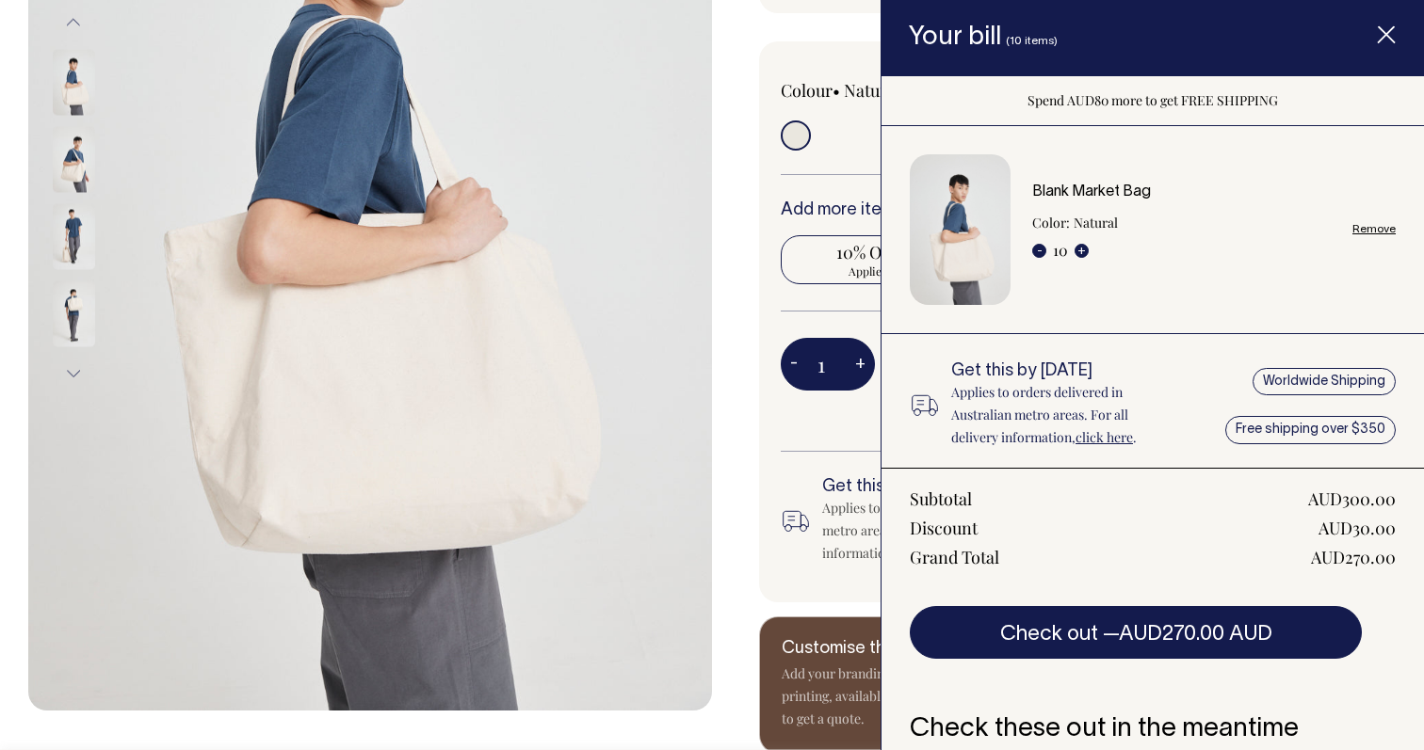
click at [1368, 227] on link "Remove" at bounding box center [1373, 229] width 43 height 12
radio input "false"
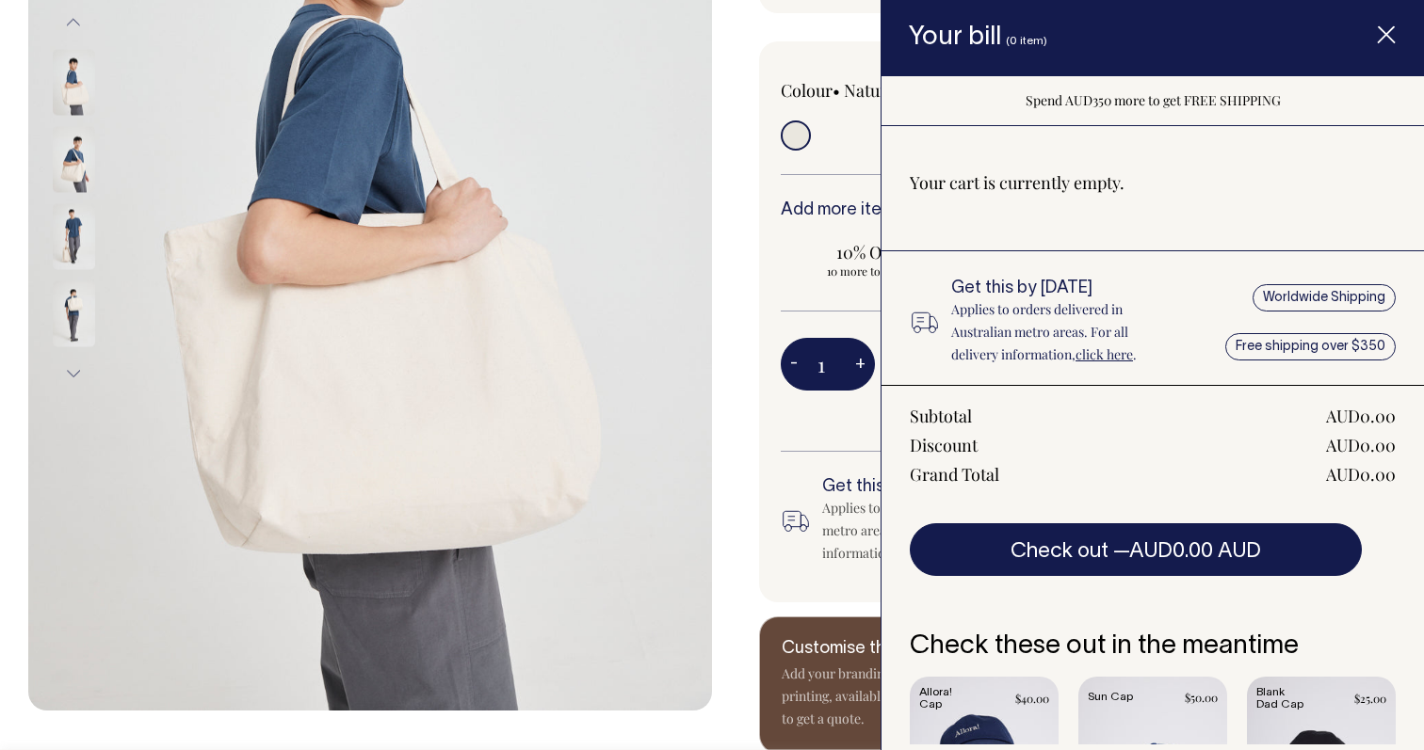
click at [1380, 36] on icon "Item added to your cart" at bounding box center [1386, 35] width 19 height 19
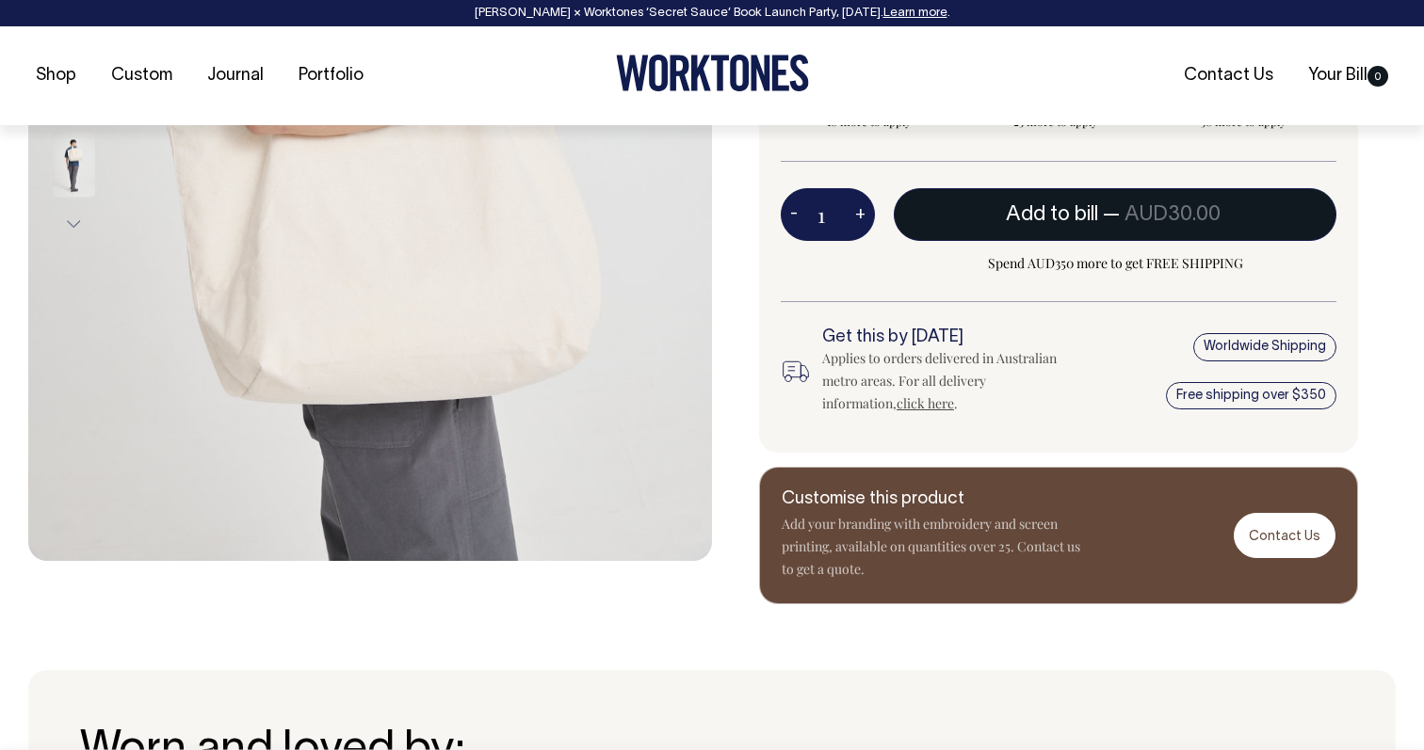
scroll to position [590, 0]
